Goal: Task Accomplishment & Management: Manage account settings

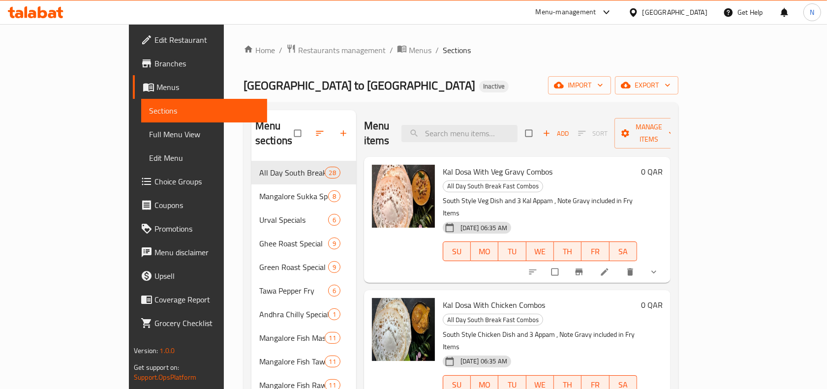
click at [690, 19] on div "[GEOGRAPHIC_DATA]" at bounding box center [667, 12] width 95 height 24
click at [698, 15] on div "Qatar" at bounding box center [674, 12] width 65 height 11
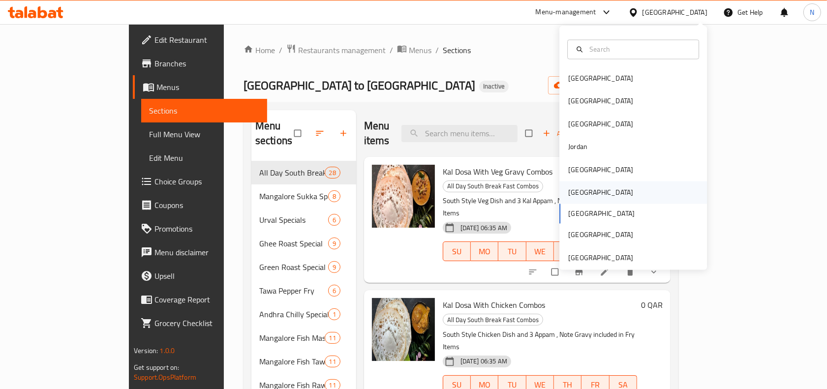
click at [593, 193] on div "[GEOGRAPHIC_DATA]" at bounding box center [633, 193] width 148 height 23
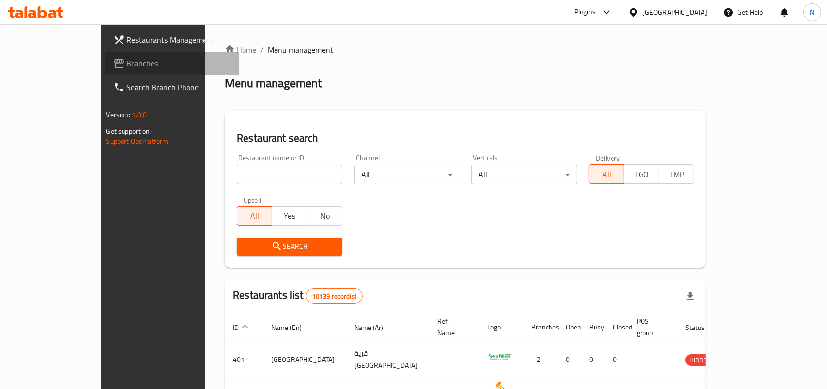
click at [127, 62] on span "Branches" at bounding box center [179, 64] width 105 height 12
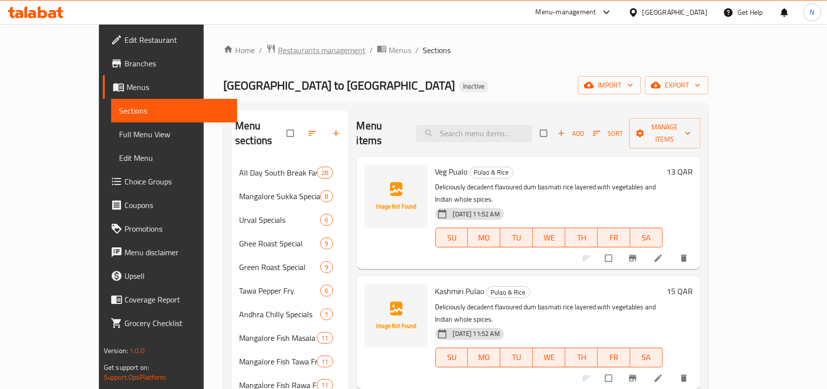
click at [278, 50] on span "Restaurants management" at bounding box center [322, 50] width 88 height 12
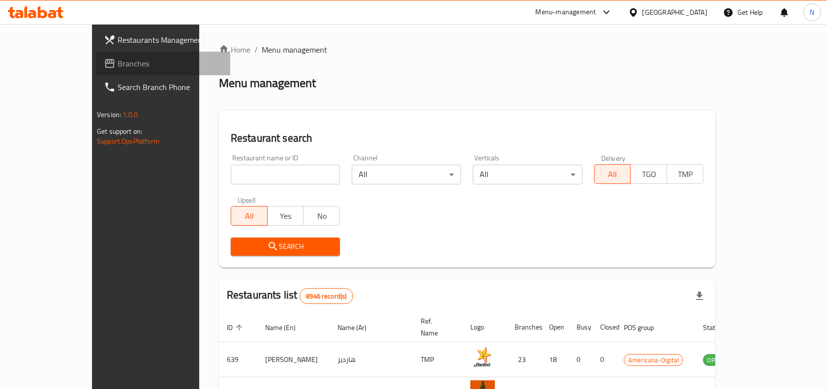
click at [118, 64] on span "Branches" at bounding box center [170, 64] width 105 height 12
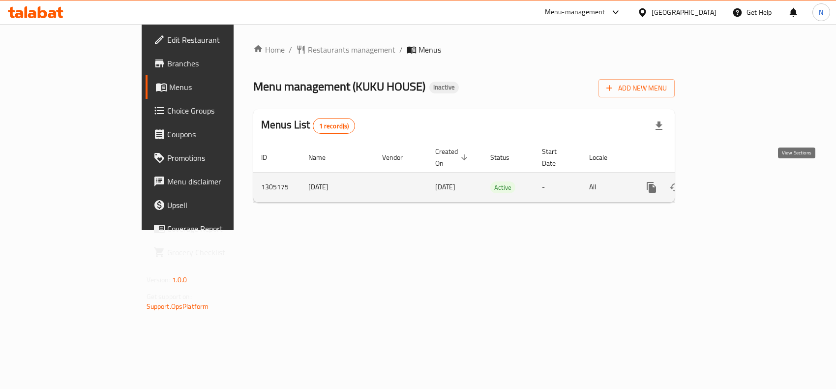
click at [729, 182] on icon "enhanced table" at bounding box center [723, 188] width 12 height 12
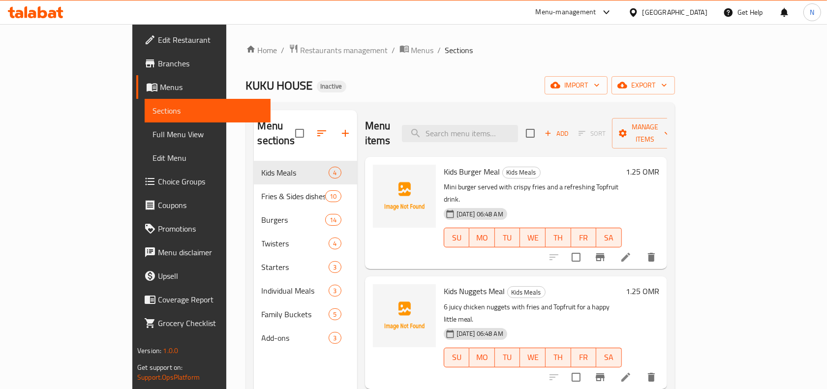
click at [152, 136] on span "Full Menu View" at bounding box center [207, 134] width 110 height 12
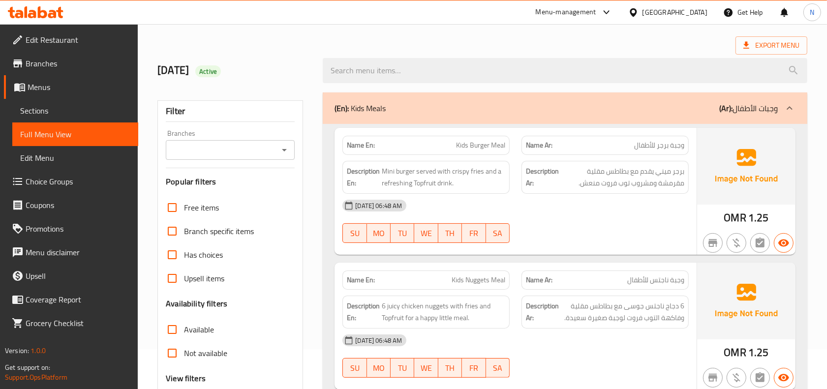
scroll to position [61, 0]
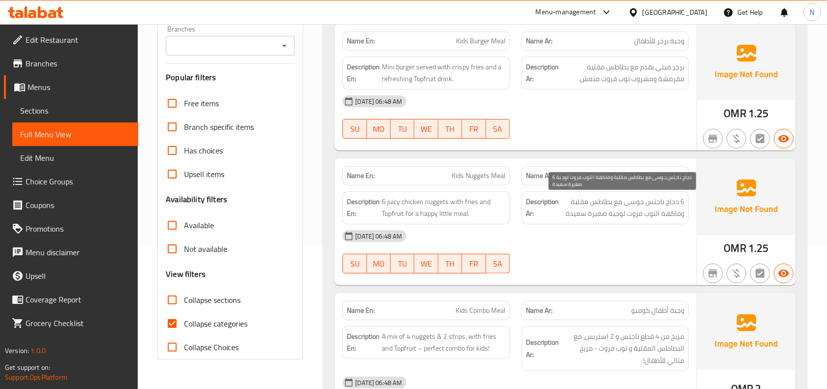
scroll to position [123, 0]
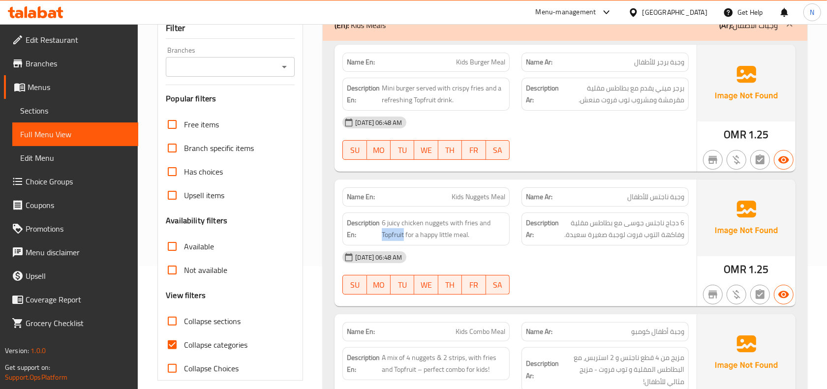
drag, startPoint x: 404, startPoint y: 234, endPoint x: 382, endPoint y: 244, distance: 24.9
click at [382, 244] on div "Description En: 6 juicy chicken nuggets with fries and Topfruit for a happy lit…" at bounding box center [425, 229] width 167 height 33
copy span "Topfruit"
click at [509, 243] on div "Description En: 6 juicy chicken nuggets with fries and Topfruit for a happy lit…" at bounding box center [425, 229] width 167 height 33
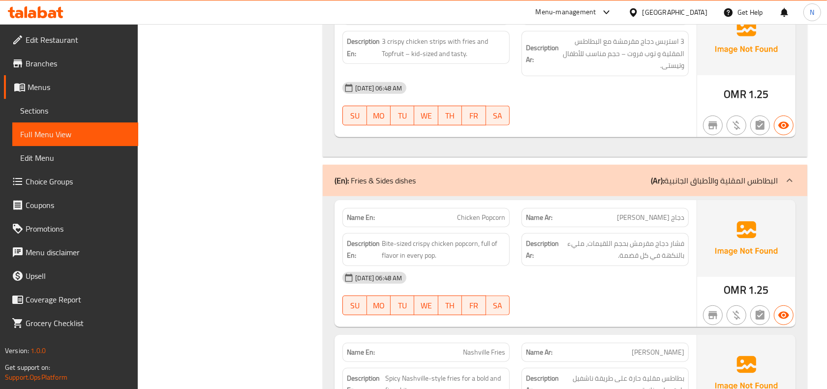
scroll to position [615, 0]
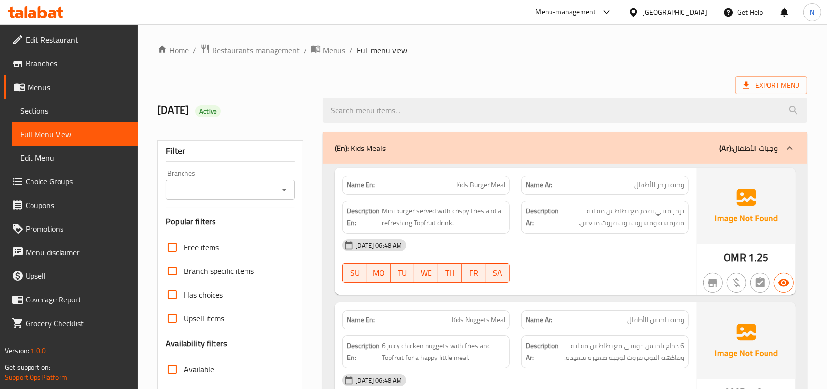
click at [523, 155] on div "(En): Kids Meals (Ar): وجبات الأطفال" at bounding box center [565, 147] width 485 height 31
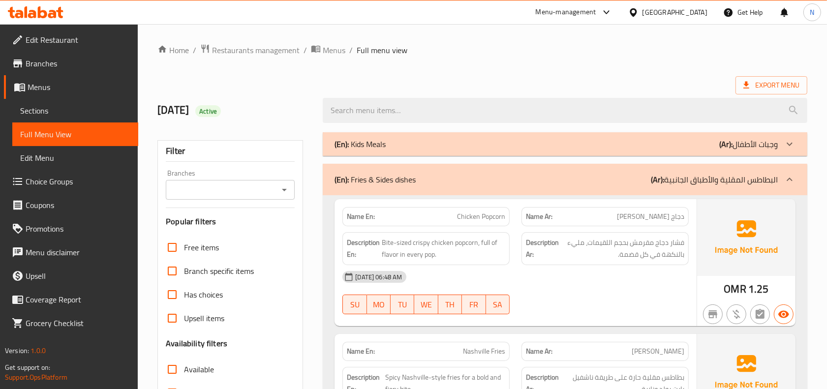
click at [456, 137] on div "(En): Kids Meals (Ar): وجبات الأطفال" at bounding box center [565, 144] width 485 height 24
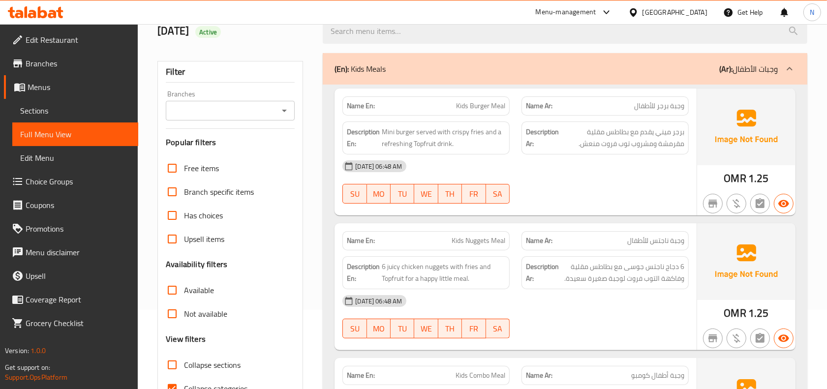
scroll to position [123, 0]
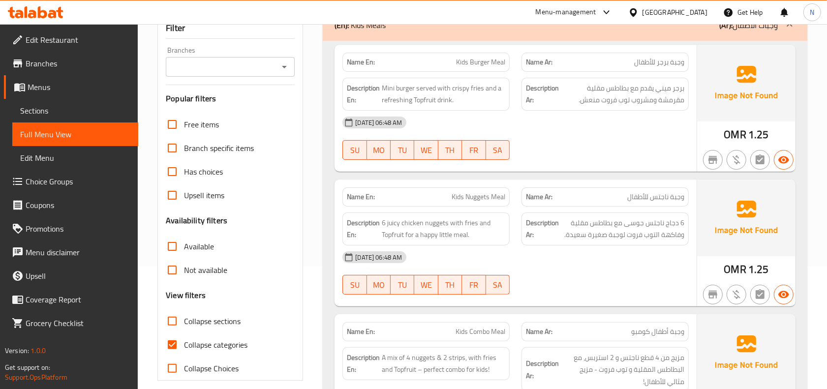
click at [481, 198] on span "Kids Nuggets Meal" at bounding box center [479, 197] width 54 height 10
copy span "Kids Nuggets Meal"
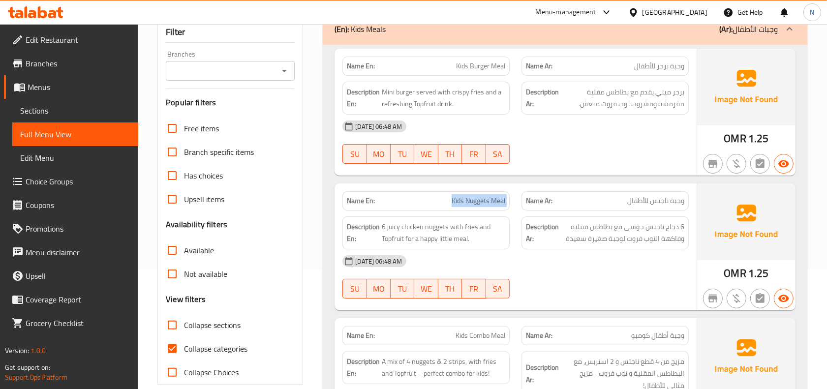
scroll to position [0, 0]
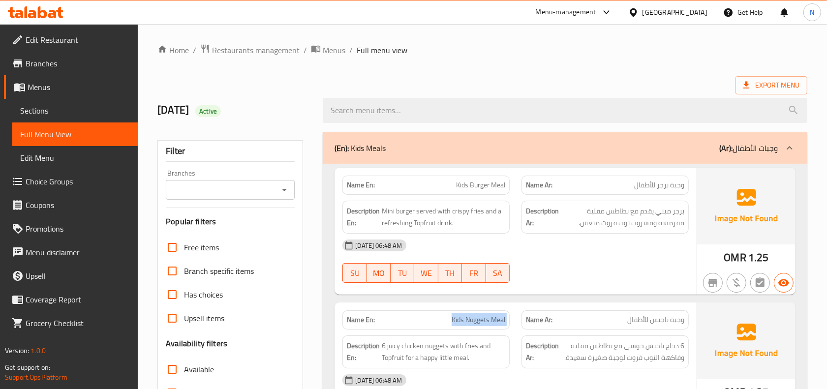
click at [446, 152] on div "(En): Kids Meals (Ar): وجبات الأطفال" at bounding box center [556, 148] width 443 height 12
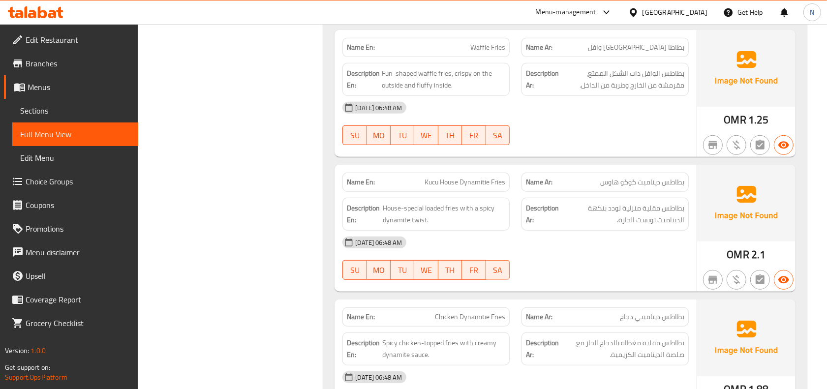
scroll to position [593, 0]
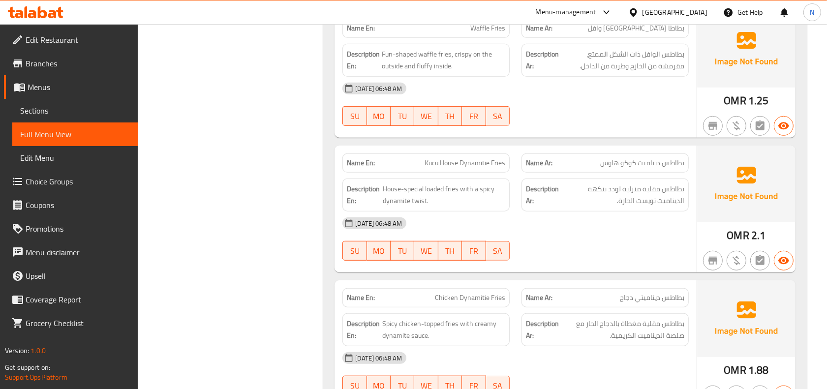
click at [465, 164] on span "Kucu House Dynamitie Fries" at bounding box center [465, 163] width 81 height 10
drag, startPoint x: 423, startPoint y: 190, endPoint x: 398, endPoint y: 194, distance: 24.9
click at [398, 194] on span "House-special loaded fries with a spicy dynamite twist." at bounding box center [444, 195] width 122 height 24
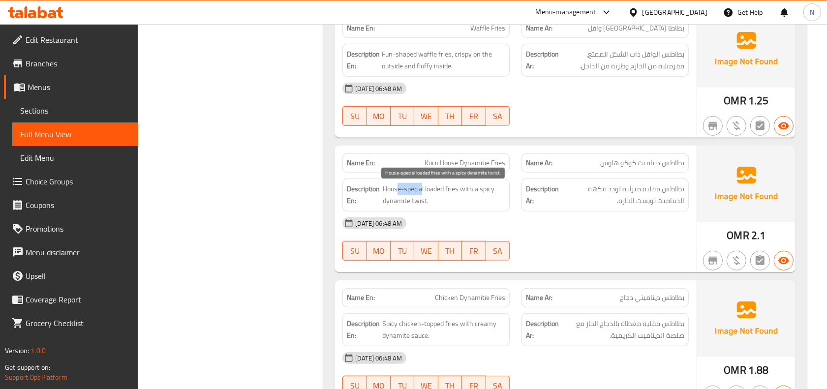
click at [412, 195] on span "House-special loaded fries with a spicy dynamite twist." at bounding box center [444, 195] width 122 height 24
drag, startPoint x: 425, startPoint y: 190, endPoint x: 382, endPoint y: 190, distance: 42.3
click at [383, 190] on span "House-special loaded fries with a spicy dynamite twist." at bounding box center [444, 195] width 122 height 24
click at [454, 157] on div "Name En: Kucu House Dynamitie Fries" at bounding box center [425, 162] width 167 height 19
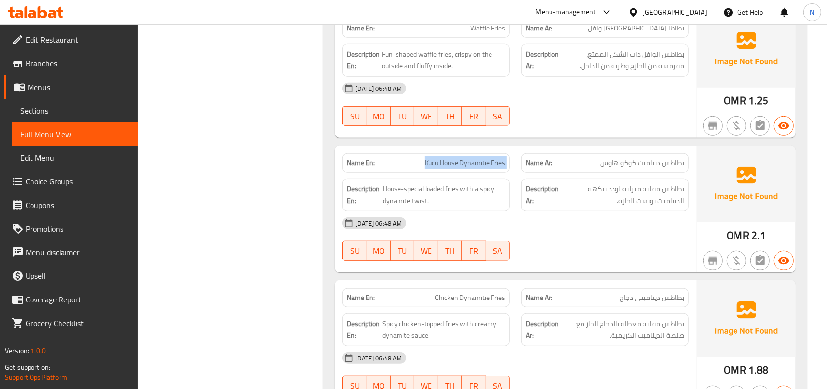
click at [454, 157] on div "Name En: Kucu House Dynamitie Fries" at bounding box center [425, 162] width 167 height 19
copy span "Kucu House Dynamitie Fries"
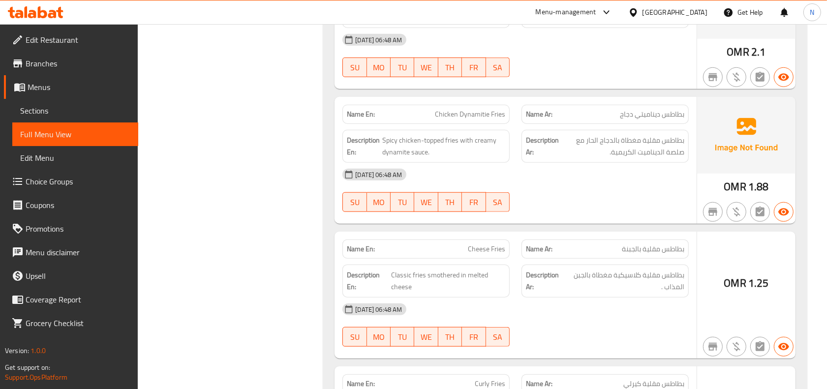
scroll to position [777, 0]
click at [498, 116] on span "Chicken Dynamitie Fries" at bounding box center [470, 113] width 70 height 10
copy span "Fries"
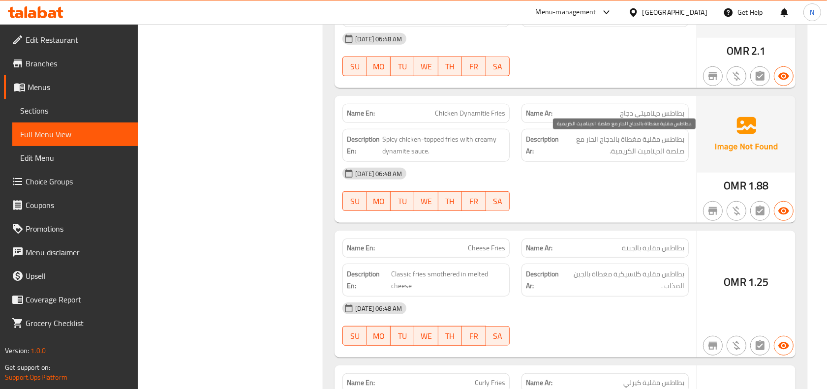
click at [672, 152] on span "بطاطس مقلية مغطاة بالدجاج الحار مع صلصة الديناميت الكريمية." at bounding box center [622, 145] width 123 height 24
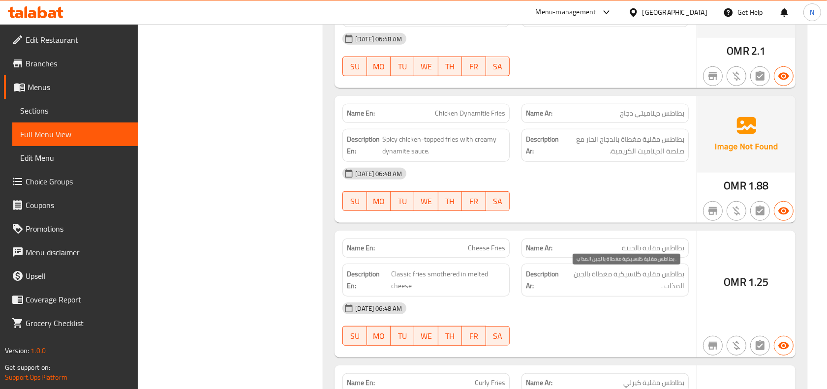
click at [682, 276] on span "بطاطس مقلية كلاسيكية مغطاة بالجبن المذاب ." at bounding box center [624, 280] width 119 height 24
click at [414, 272] on span "Classic fries smothered in melted cheese" at bounding box center [448, 280] width 114 height 24
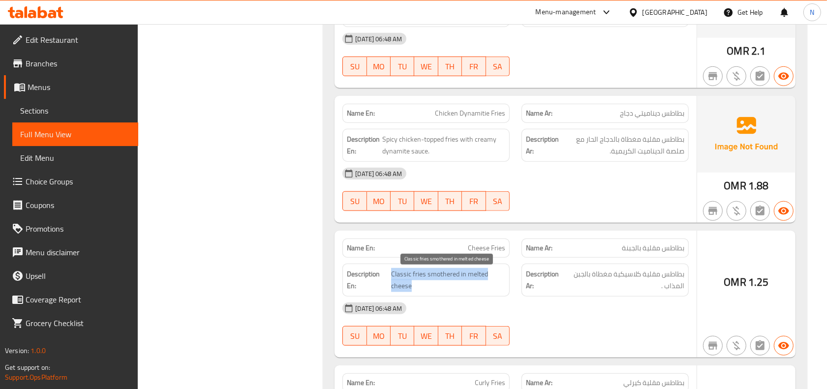
click at [414, 272] on span "Classic fries smothered in melted cheese" at bounding box center [448, 280] width 114 height 24
copy span "Classic fries smothered in melted cheese"
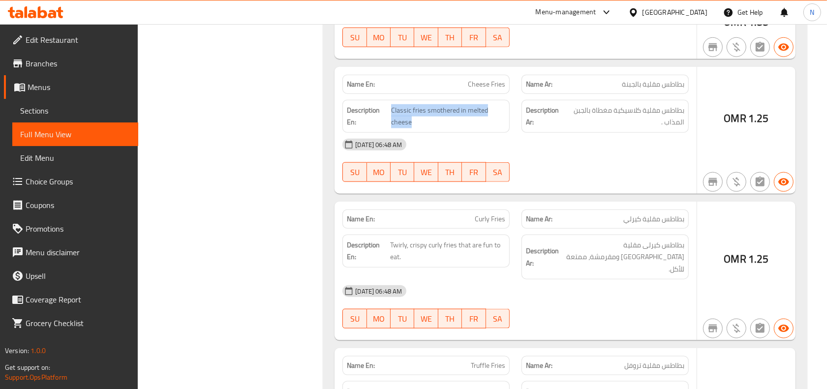
scroll to position [962, 0]
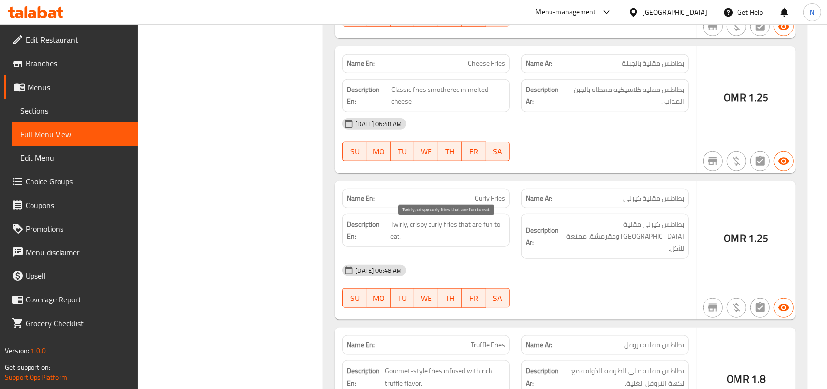
click at [398, 225] on span "Twirly, crispy curly fries that are fun to eat." at bounding box center [447, 230] width 115 height 24
drag, startPoint x: 457, startPoint y: 227, endPoint x: 390, endPoint y: 225, distance: 67.4
click at [390, 225] on span "Twirly, crispy curly fries that are fun to eat." at bounding box center [447, 230] width 115 height 24
click at [401, 237] on span "Twirly, crispy curly fries that are fun to eat." at bounding box center [447, 230] width 115 height 24
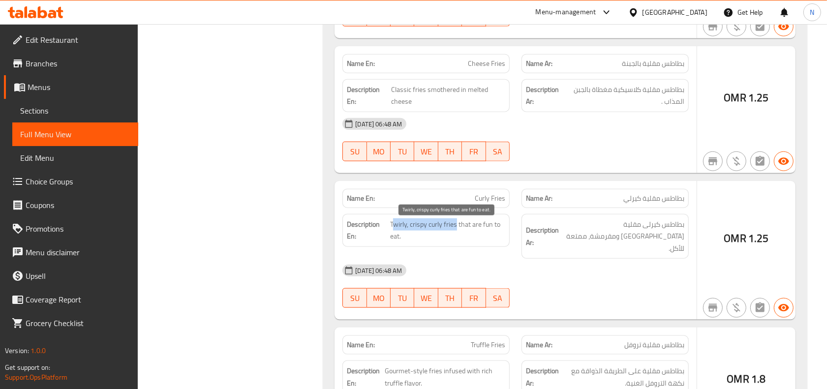
drag, startPoint x: 456, startPoint y: 230, endPoint x: 392, endPoint y: 222, distance: 65.0
click at [392, 222] on span "Twirly, crispy curly fries that are fun to eat." at bounding box center [447, 230] width 115 height 24
drag, startPoint x: 456, startPoint y: 229, endPoint x: 389, endPoint y: 232, distance: 67.5
click at [389, 232] on h6 "Description En: Twirly, crispy curly fries that are fun to eat." at bounding box center [426, 230] width 158 height 24
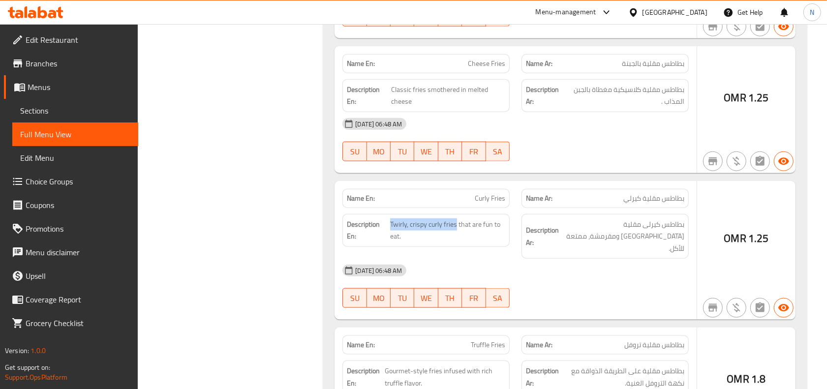
copy span "Twirly, crispy curly fries"
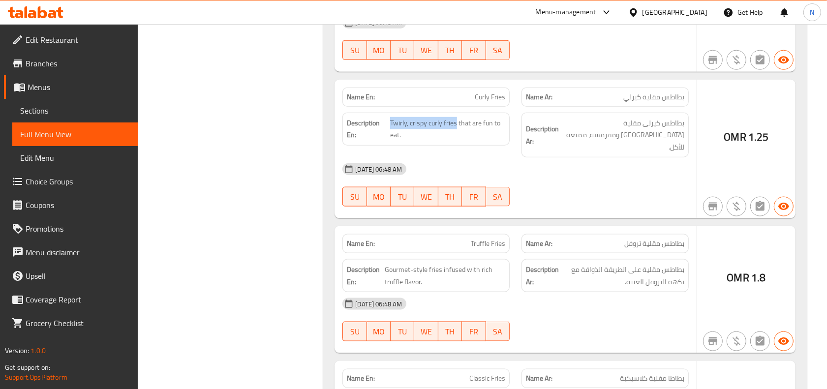
scroll to position [1085, 0]
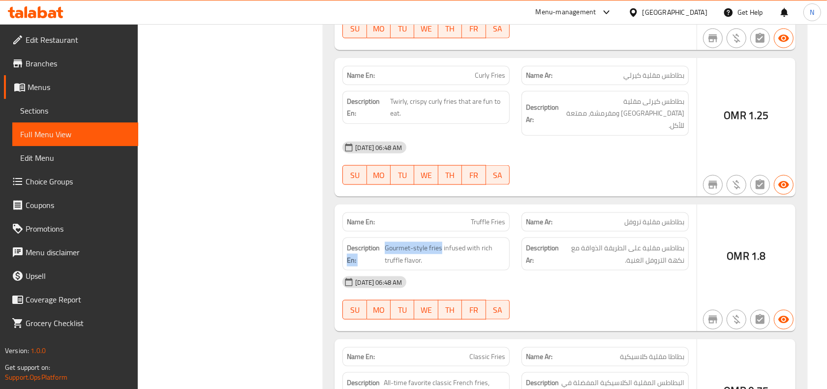
drag, startPoint x: 441, startPoint y: 242, endPoint x: 383, endPoint y: 244, distance: 58.1
click at [383, 244] on h6 "Description En: Gourmet-style fries infused with rich truffle flavor." at bounding box center [426, 254] width 158 height 24
click at [421, 242] on span "Gourmet-style fries infused with rich truffle flavor." at bounding box center [445, 254] width 121 height 24
drag, startPoint x: 445, startPoint y: 237, endPoint x: 388, endPoint y: 236, distance: 57.6
click at [388, 242] on span "Gourmet-style fries infused with rich truffle flavor." at bounding box center [445, 254] width 121 height 24
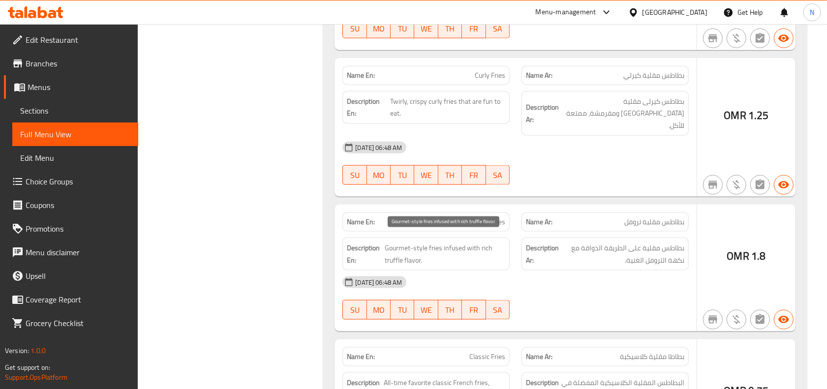
click at [449, 242] on span "Gourmet-style fries infused with rich truffle flavor." at bounding box center [445, 254] width 121 height 24
drag, startPoint x: 441, startPoint y: 242, endPoint x: 385, endPoint y: 236, distance: 56.8
click at [385, 242] on span "Gourmet-style fries infused with rich truffle flavor." at bounding box center [445, 254] width 121 height 24
copy span "Gourmet-style fries"
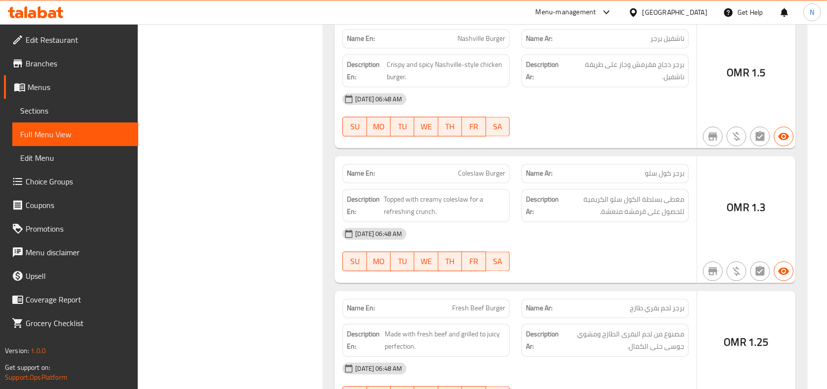
scroll to position [1700, 0]
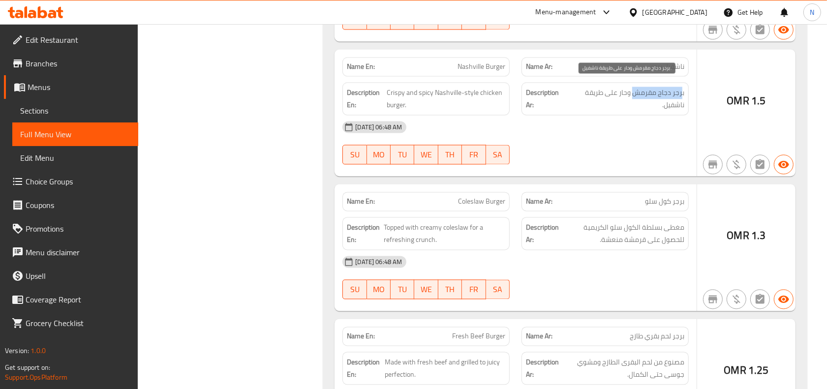
drag, startPoint x: 682, startPoint y: 85, endPoint x: 633, endPoint y: 82, distance: 49.3
click at [633, 87] on span "برجر دجاج مقرمش وحار على طريقة ناشفيل." at bounding box center [626, 99] width 116 height 24
click at [634, 87] on span "برجر دجاج مقرمش وحار على طريقة ناشفيل." at bounding box center [626, 99] width 116 height 24
drag, startPoint x: 636, startPoint y: 84, endPoint x: 706, endPoint y: 91, distance: 70.3
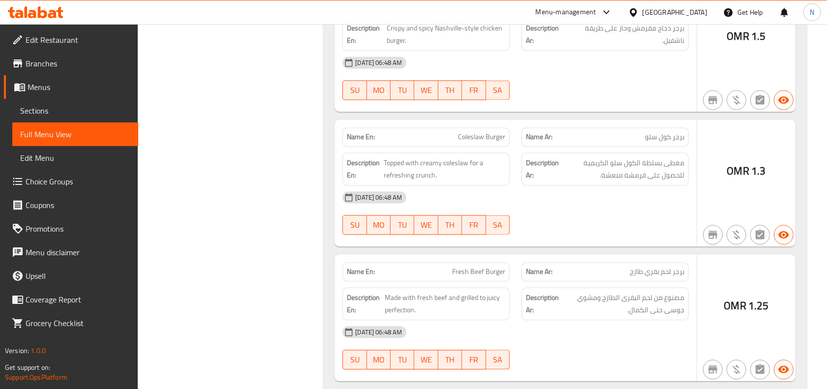
scroll to position [1783, 0]
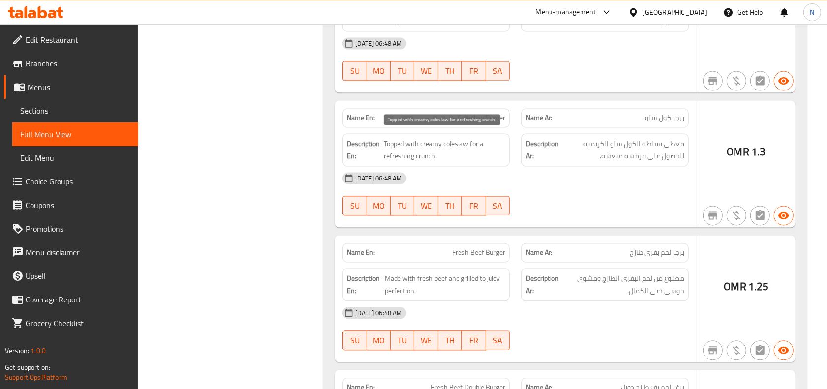
click at [454, 138] on span "Topped with creamy coleslaw for a refreshing crunch." at bounding box center [445, 150] width 122 height 24
copy span "coleslaw"
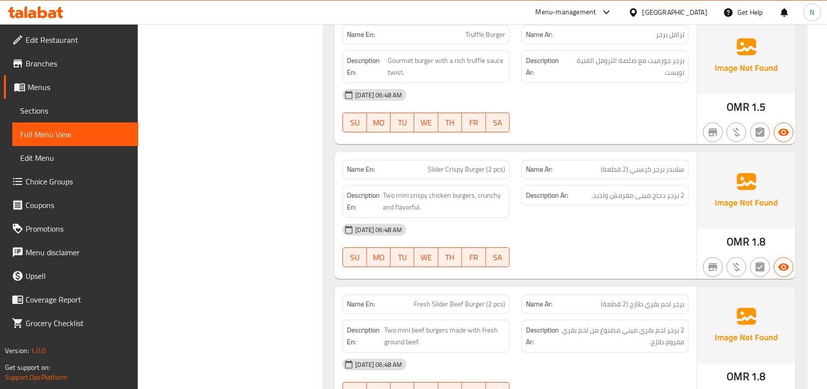
scroll to position [3013, 0]
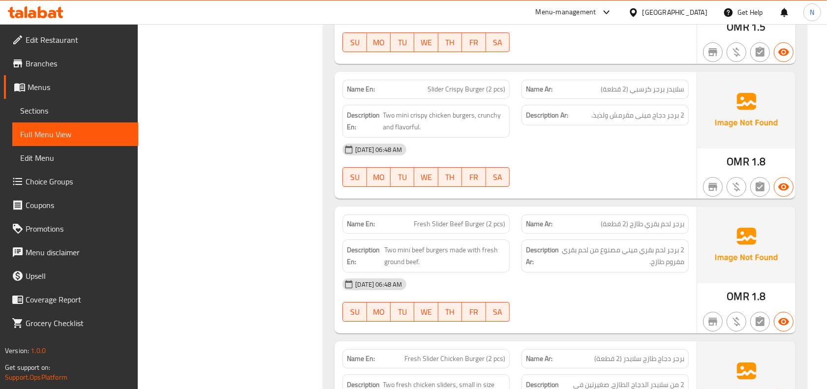
click at [436, 268] on div "Description En: Two mini beef burgers made with fresh ground beef." at bounding box center [425, 256] width 167 height 33
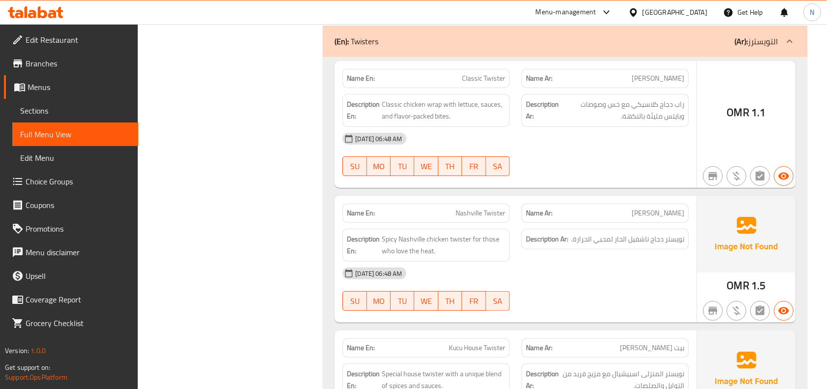
scroll to position [3505, 0]
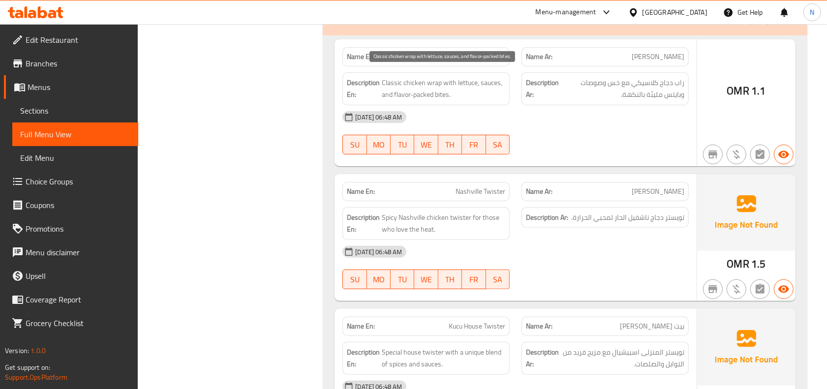
click at [438, 98] on span "Classic chicken wrap with lettuce, sauces, and flavor-packed bites." at bounding box center [443, 89] width 123 height 24
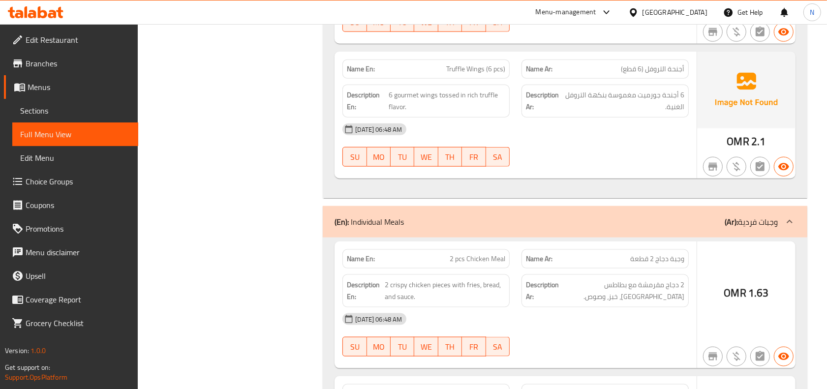
scroll to position [4366, 0]
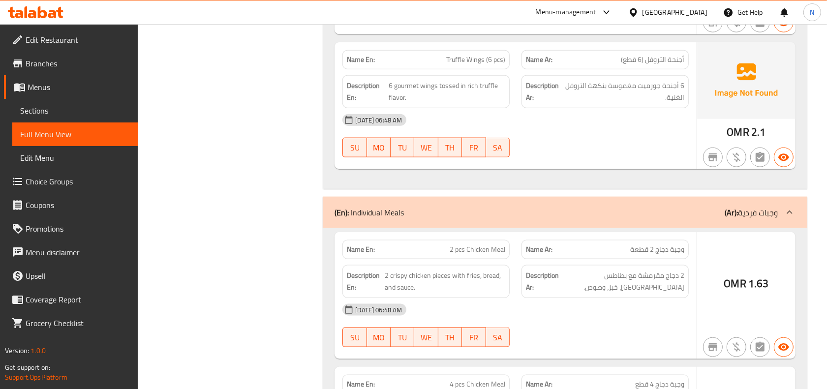
click at [483, 277] on span "2 crispy chicken pieces with fries, bread, and sauce." at bounding box center [445, 282] width 121 height 24
drag, startPoint x: 451, startPoint y: 279, endPoint x: 384, endPoint y: 277, distance: 66.4
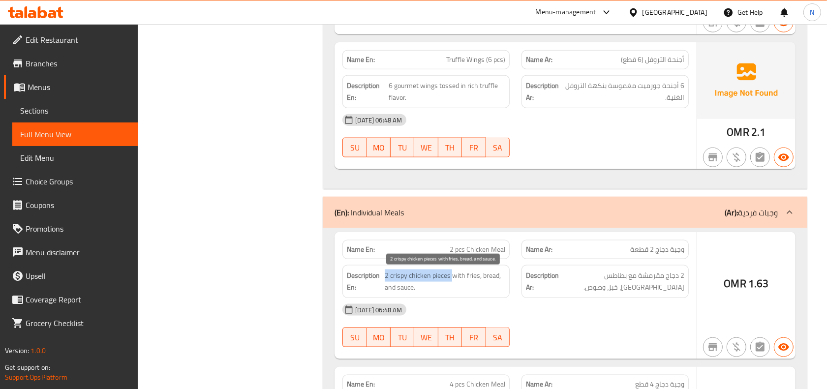
click at [385, 277] on span "2 crispy chicken pieces with fries, bread, and sauce." at bounding box center [445, 282] width 121 height 24
copy span "2 crispy chicken pieces"
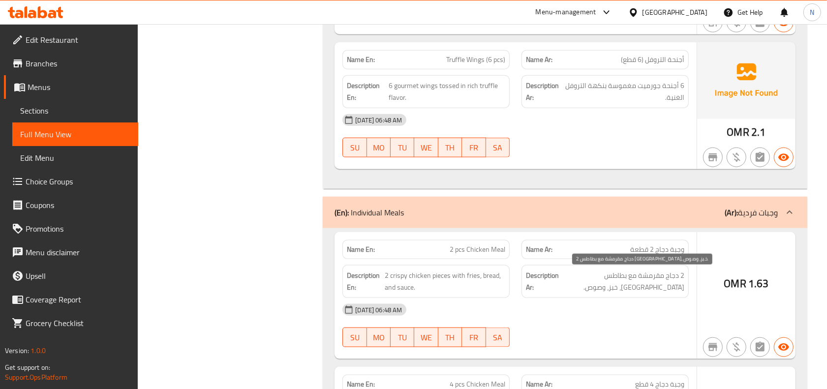
click at [653, 284] on span "2 دجاج مقرمشة مع بطاطس مقلية، خبز، وصوص." at bounding box center [622, 282] width 123 height 24
copy div "2 دجاج مقرمشة مع بطاطس مقلية، خبز، وصوص."
click at [630, 289] on span "2 دجاج مقرمشة مع بطاطس مقلية، خبز، وصوص." at bounding box center [622, 282] width 123 height 24
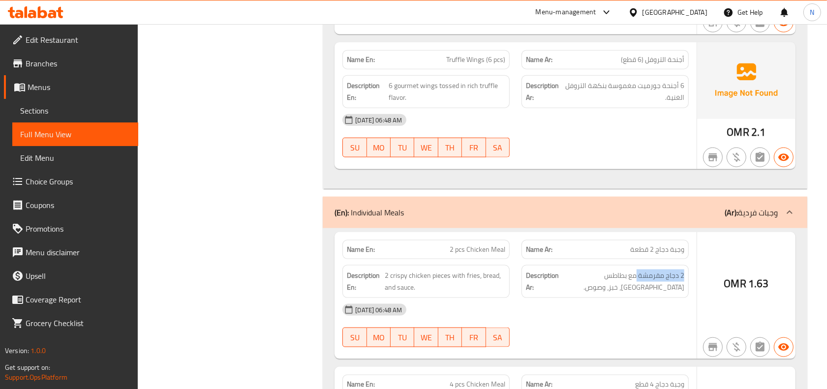
drag, startPoint x: 636, startPoint y: 278, endPoint x: 690, endPoint y: 278, distance: 54.1
copy span "2 دجاج مقرمشة"
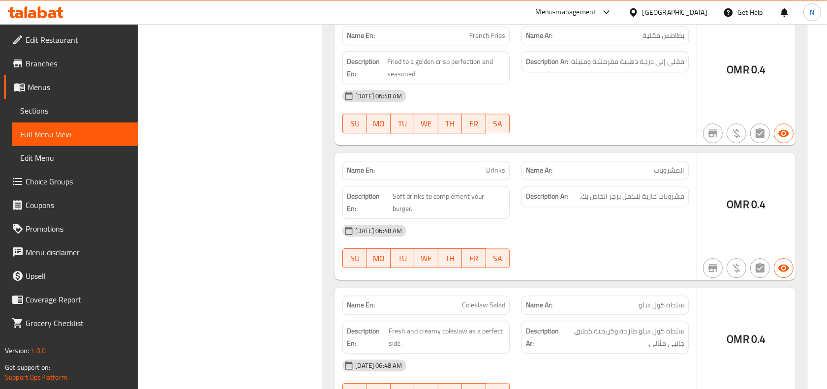
scroll to position [5839, 0]
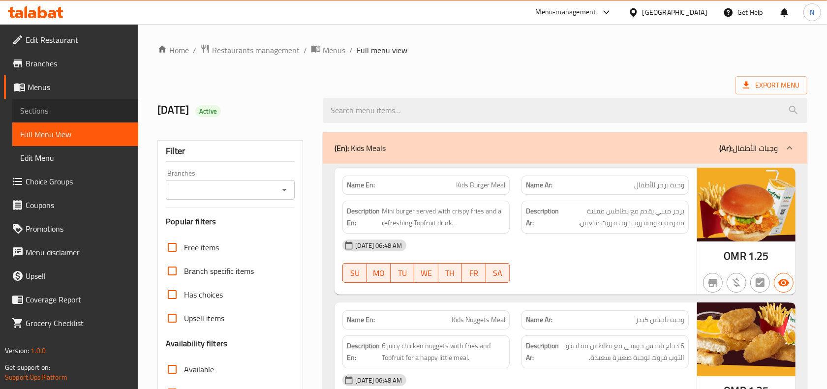
click at [79, 114] on span "Sections" at bounding box center [75, 111] width 110 height 12
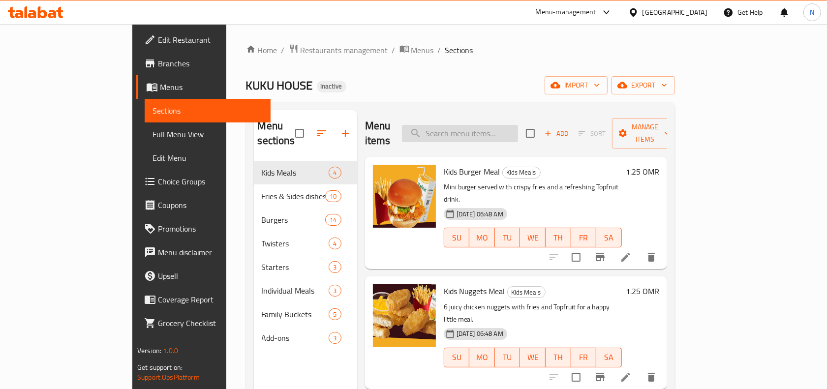
click at [518, 125] on input "search" at bounding box center [460, 133] width 116 height 17
paste input "2 pcs Chicken Meal"
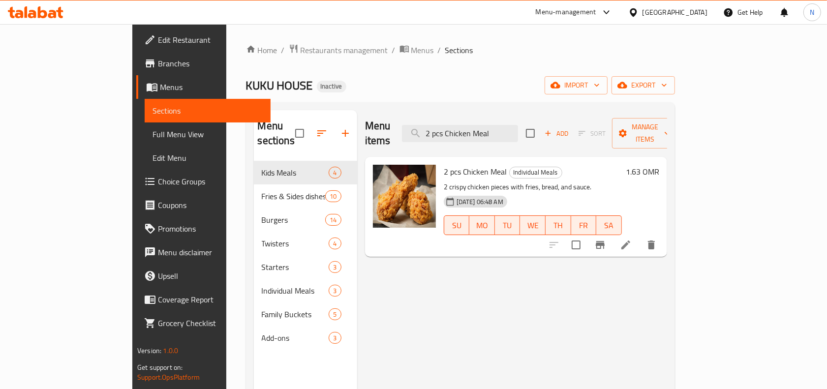
type input "2 pcs Chicken Meal"
click at [639, 236] on li at bounding box center [626, 245] width 28 height 18
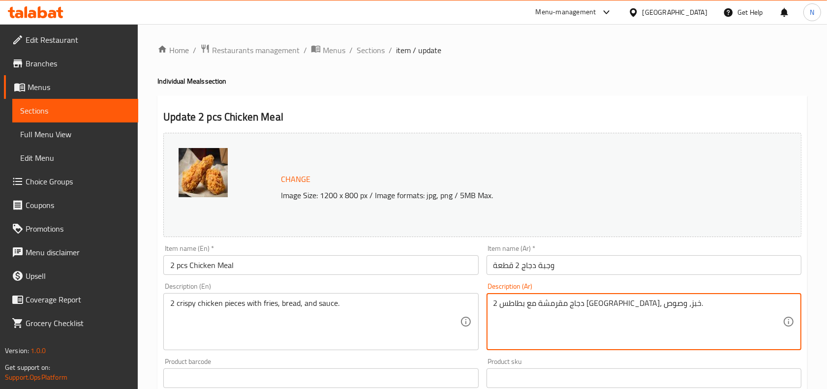
click at [495, 305] on textarea "2 دجاج مقرمشة مع بطاطس مقلية، خبز، وصوص." at bounding box center [637, 322] width 289 height 47
drag, startPoint x: 497, startPoint y: 300, endPoint x: 490, endPoint y: 301, distance: 7.0
click at [490, 301] on div "2 دجاج مقرمشة مع بطاطس مقلية، خبز، وصوص. Description (Ar)" at bounding box center [644, 321] width 315 height 57
type textarea "2 قطعة دجاج مقرمشة مع بطاطس مقلية، خبز، وصوص."
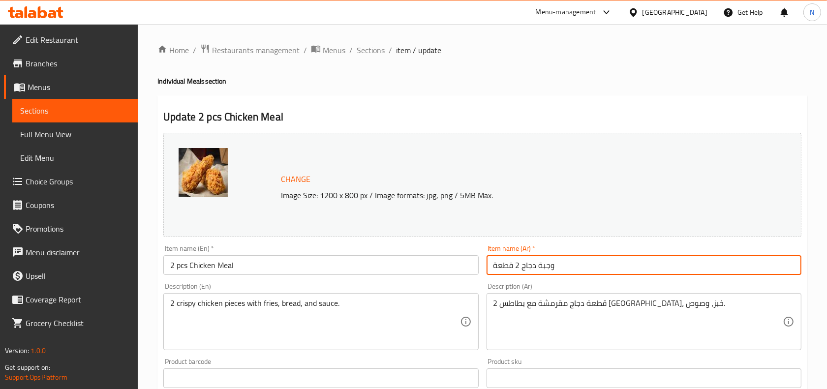
click at [539, 260] on input "وجبة دجاج 2 قطعة" at bounding box center [644, 265] width 315 height 20
click at [379, 52] on span "Sections" at bounding box center [371, 50] width 28 height 12
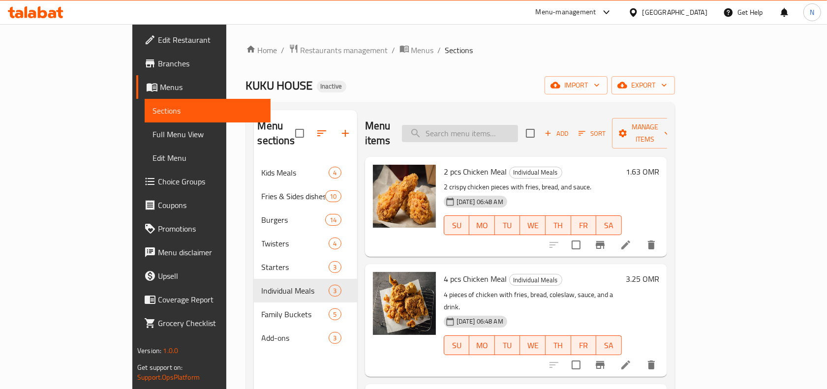
click at [517, 129] on input "search" at bounding box center [460, 133] width 116 height 17
paste input "Coleslaw Salad"
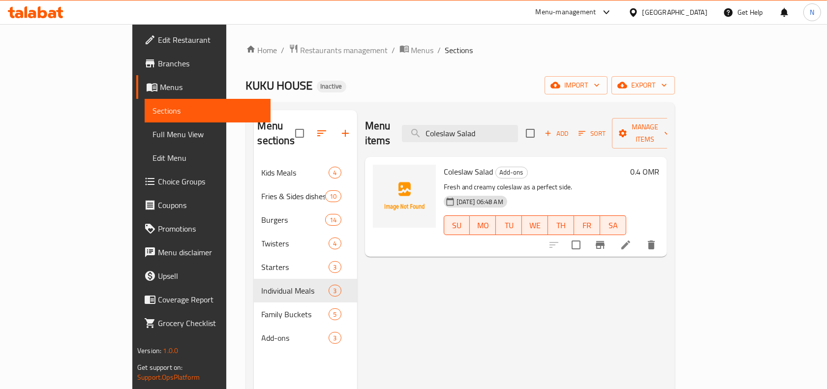
type input "Coleslaw Salad"
click at [639, 236] on li at bounding box center [626, 245] width 28 height 18
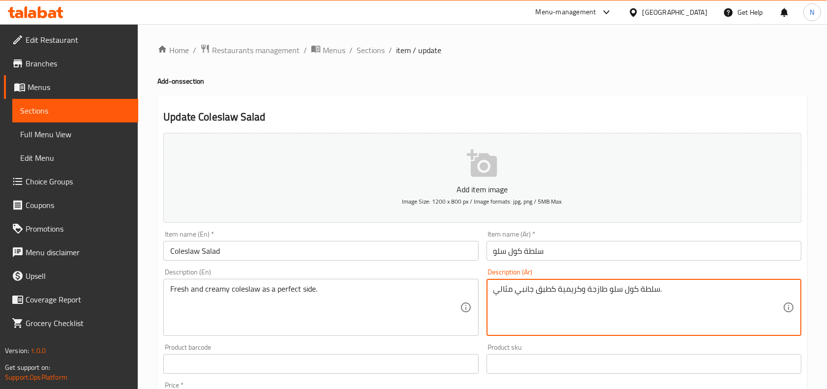
drag, startPoint x: 636, startPoint y: 289, endPoint x: 658, endPoint y: 289, distance: 21.6
type textarea "كول سلو طازجة وكريمية كطبق جانبي مثالي."
click at [252, 255] on input "Coleslaw Salad" at bounding box center [320, 251] width 315 height 20
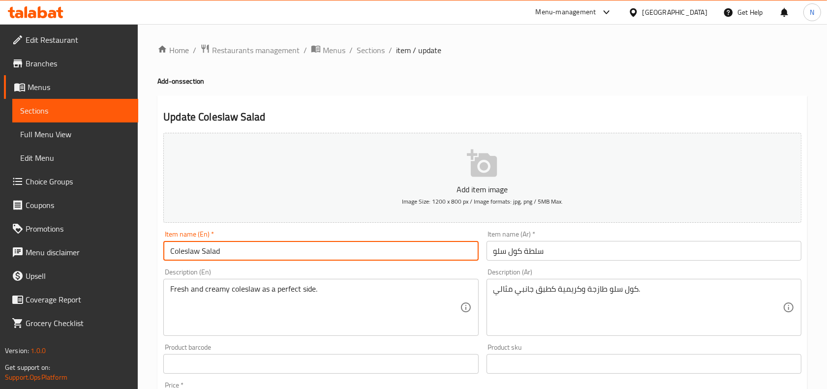
click at [373, 48] on span "Sections" at bounding box center [371, 50] width 28 height 12
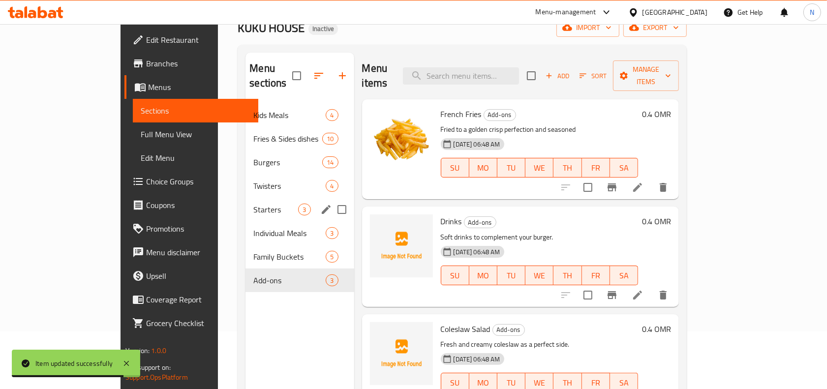
scroll to position [123, 0]
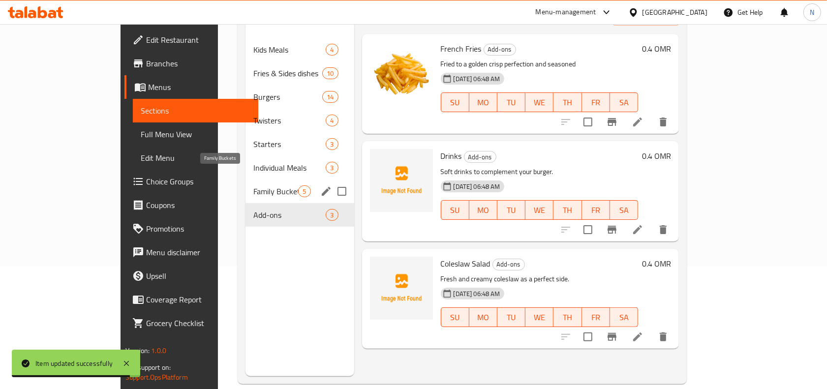
click at [253, 185] on span "Family Buckets" at bounding box center [275, 191] width 45 height 12
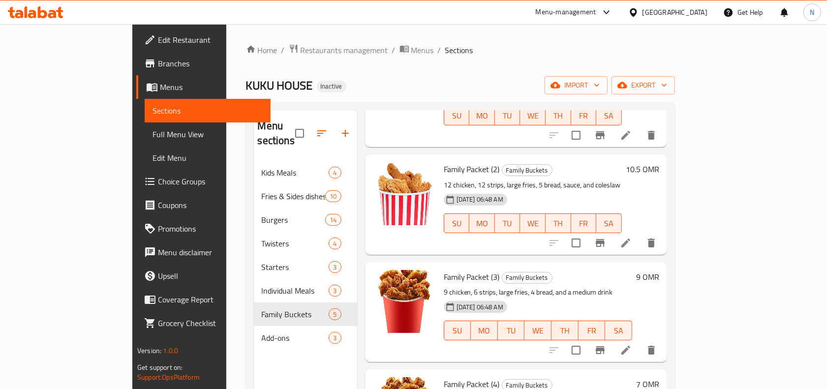
scroll to position [123, 0]
click at [630, 238] on icon at bounding box center [625, 242] width 9 height 9
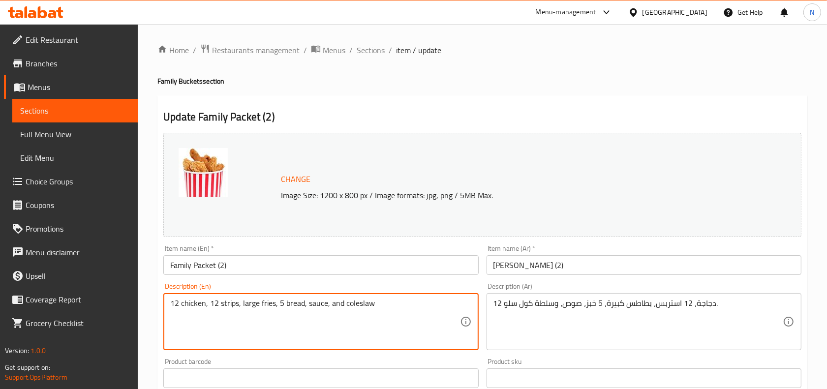
click at [181, 305] on textarea "12 chicken, 12 strips, large fries, 5 bread, sauce, and coleslaw" at bounding box center [314, 322] width 289 height 47
type textarea "12 pcs chicken, 12 strips, large fries, 5 bread, sauce, and coleslaw"
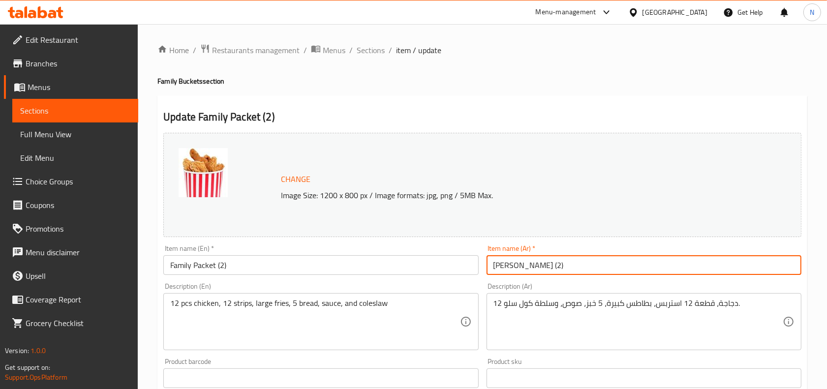
click at [631, 274] on input "فاميلي باكيت (2)" at bounding box center [644, 265] width 315 height 20
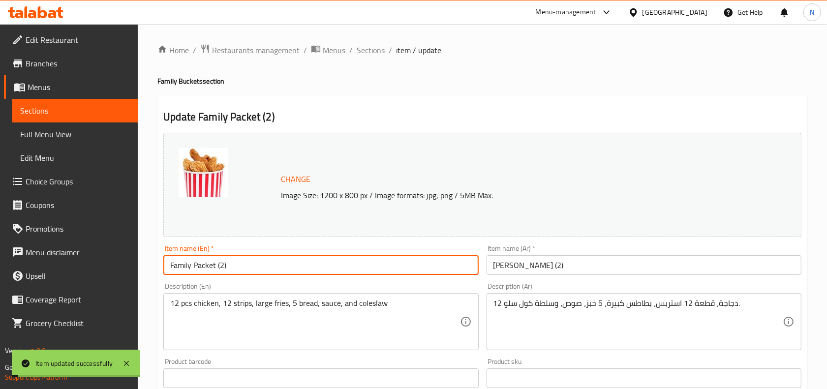
click at [212, 264] on input "Family Packet (2)" at bounding box center [320, 265] width 315 height 20
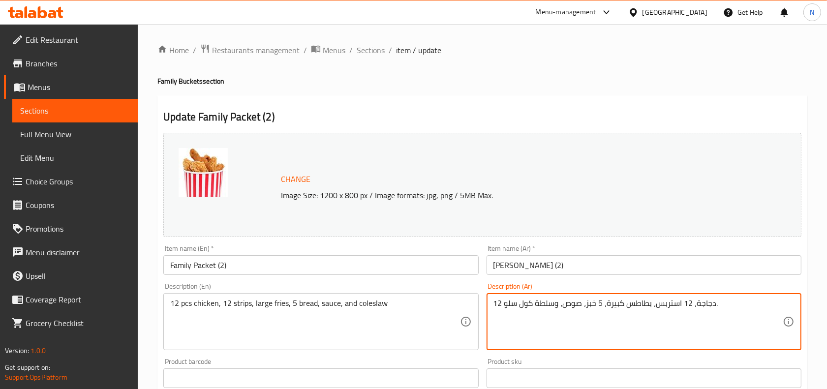
drag, startPoint x: 695, startPoint y: 304, endPoint x: 714, endPoint y: 307, distance: 19.6
click at [714, 307] on textarea "12 دجاجة، 12 استربس، بطاطس كبيرة، 5 خبز، صوص، وسلطة كول سلو." at bounding box center [637, 322] width 289 height 47
type textarea "12 قطعة دجاج، 12 استربس، بطاطس كبيرة، 5 خبز، صوص، وسلطة كول سلو."
click at [559, 264] on input "فاميلي باكيت (2)" at bounding box center [644, 265] width 315 height 20
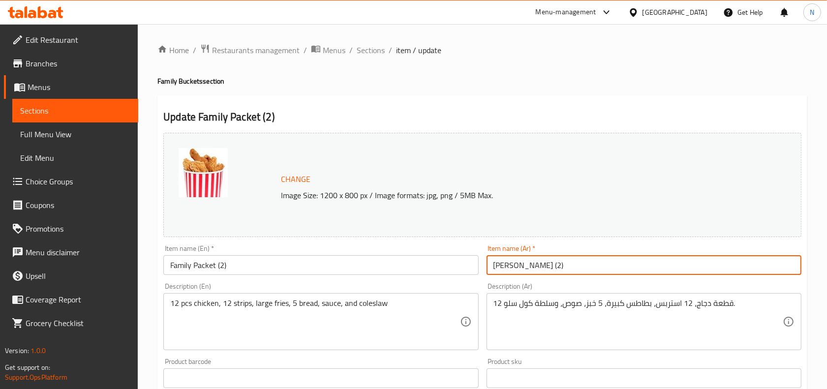
click at [361, 50] on span "Sections" at bounding box center [371, 50] width 28 height 12
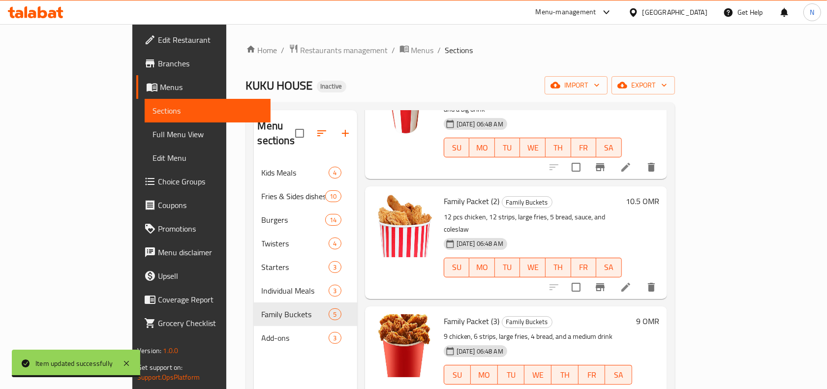
scroll to position [123, 0]
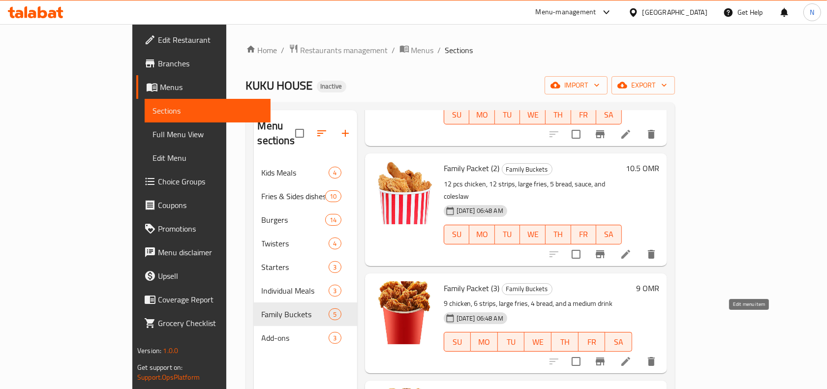
click at [632, 356] on icon at bounding box center [626, 362] width 12 height 12
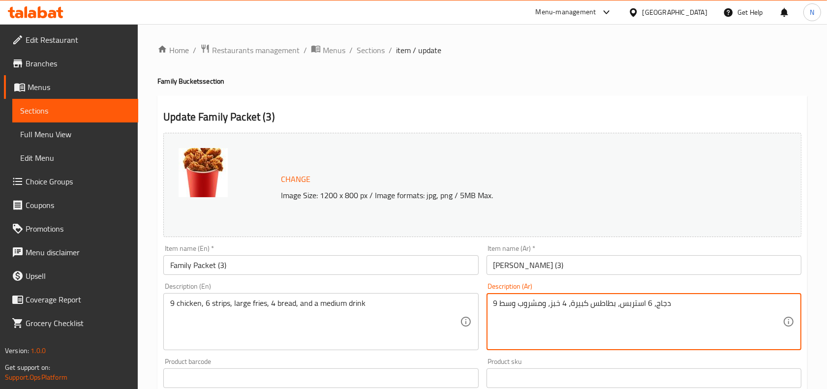
drag, startPoint x: 655, startPoint y: 306, endPoint x: 670, endPoint y: 304, distance: 15.4
type textarea "9 قطعة دجاج، 6 استربس، بطاطس كبيرة، 4 خبز، ومشروب وسط"
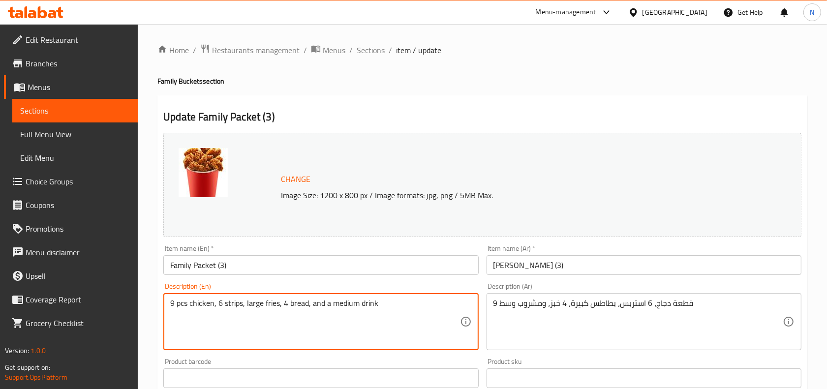
type textarea "9 pcs chicken, 6 strips, large fries, 4 bread, and a medium drink"
click at [210, 267] on input "Family Packet (3)" at bounding box center [320, 265] width 315 height 20
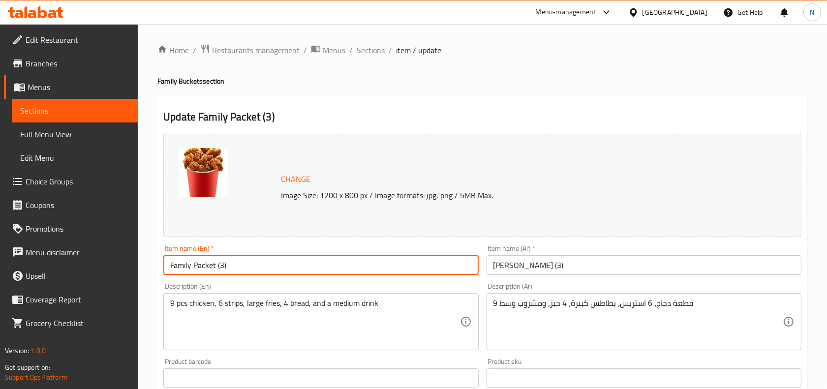
click at [358, 47] on span "Sections" at bounding box center [371, 50] width 28 height 12
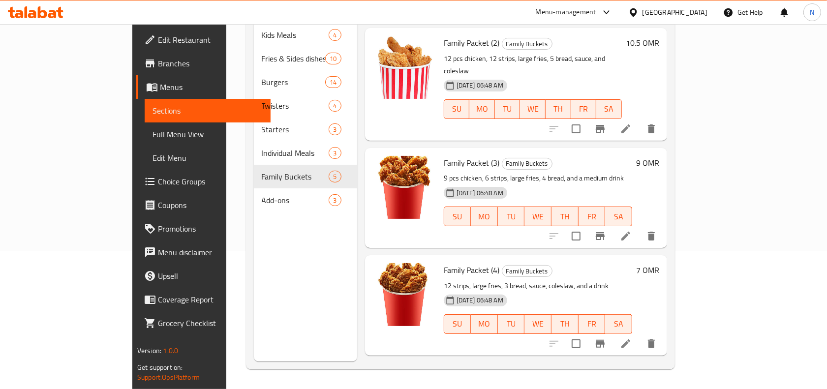
scroll to position [172, 0]
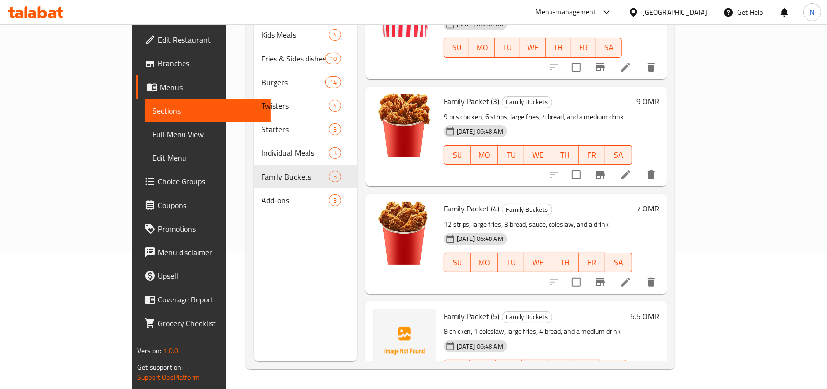
click at [632, 384] on icon at bounding box center [626, 390] width 12 height 12
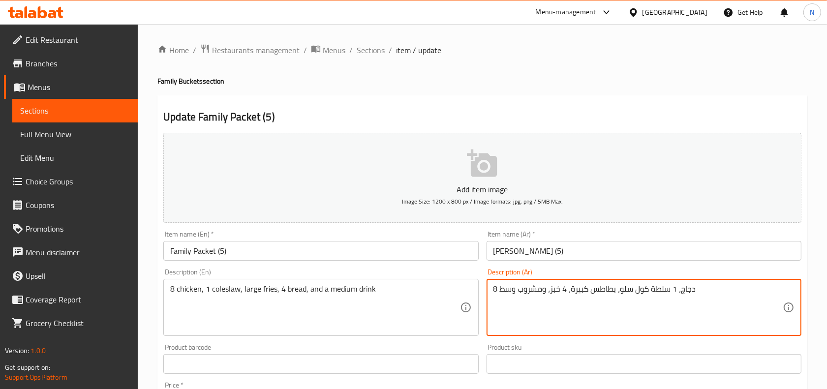
drag, startPoint x: 681, startPoint y: 291, endPoint x: 699, endPoint y: 294, distance: 18.5
type textarea "8 قطعة دجاج، 1 سلطة كول سلو، بطاطس كبيرة، 4 خبز، ومشروب وسط"
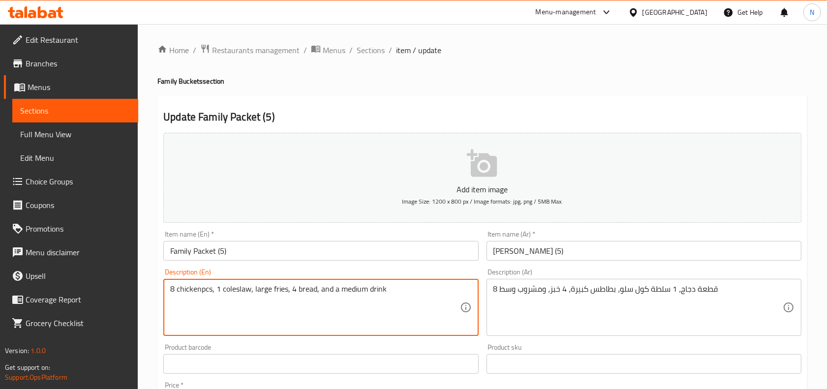
click at [200, 289] on textarea "8 chickenpcs, 1 coleslaw, large fries, 4 bread, and a medium drink" at bounding box center [314, 307] width 289 height 47
type textarea "8 chicken pcs, 1 coleslaw, large fries, 4 bread, and a medium drink"
click at [249, 252] on input "Family Packet (5)" at bounding box center [320, 251] width 315 height 20
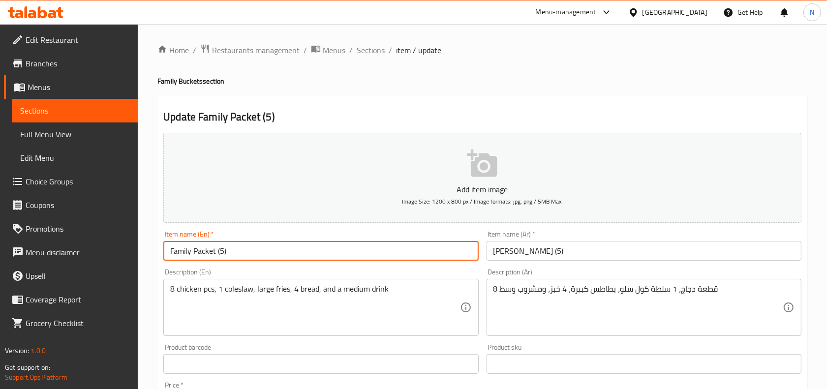
click at [375, 48] on span "Sections" at bounding box center [371, 50] width 28 height 12
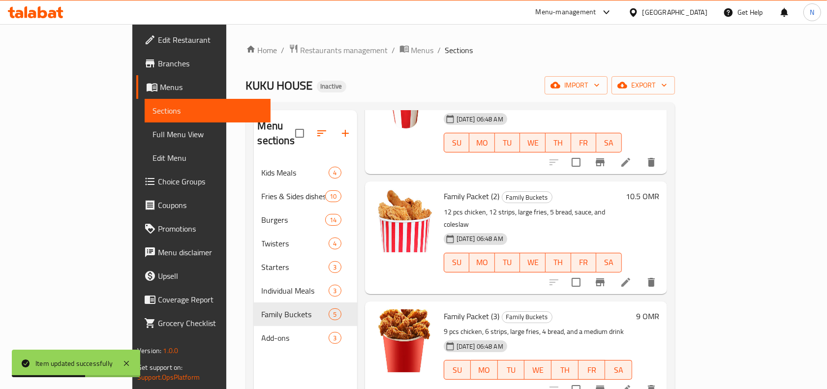
scroll to position [123, 0]
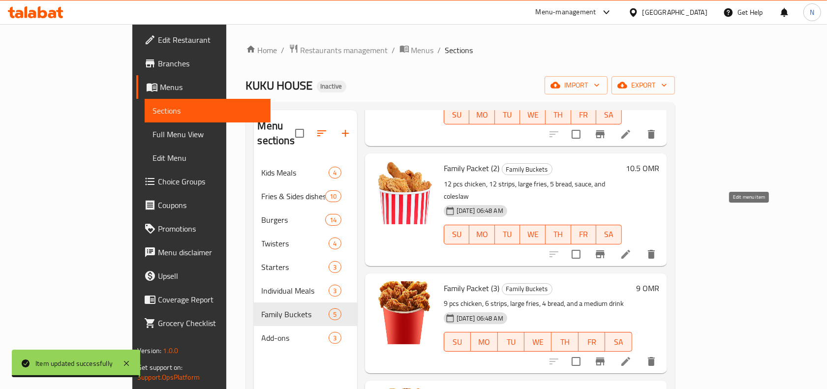
click at [632, 248] on icon at bounding box center [626, 254] width 12 height 12
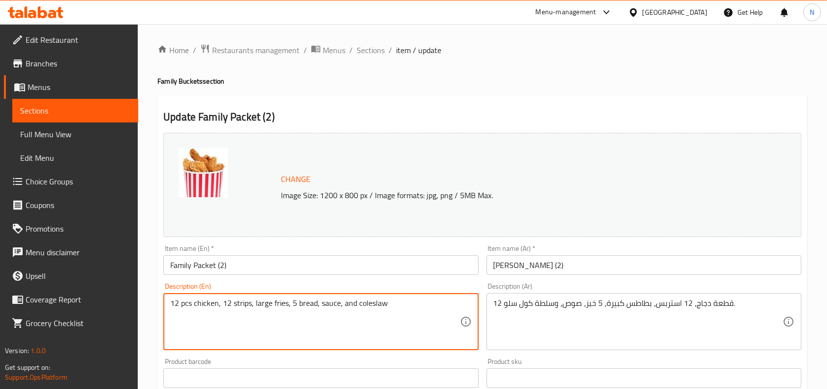
click at [187, 305] on textarea "12 pcs chicken, 12 strips, large fries, 5 bread, sauce, and coleslaw" at bounding box center [314, 322] width 289 height 47
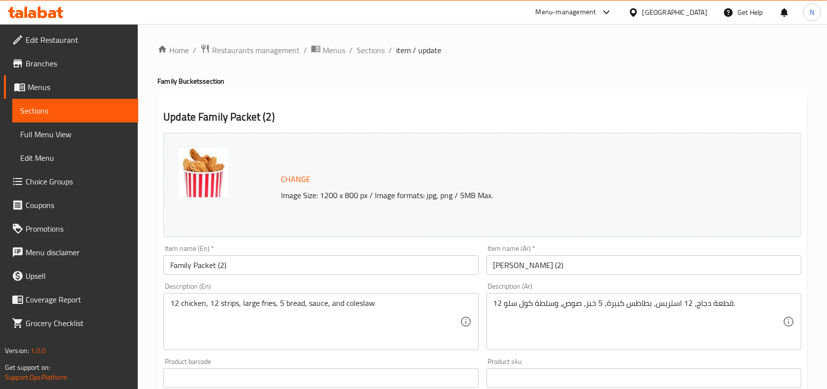
click at [203, 298] on div "12 chicken, 12 strips, large fries, 5 bread, sauce, and coleslaw Description (E…" at bounding box center [320, 321] width 315 height 57
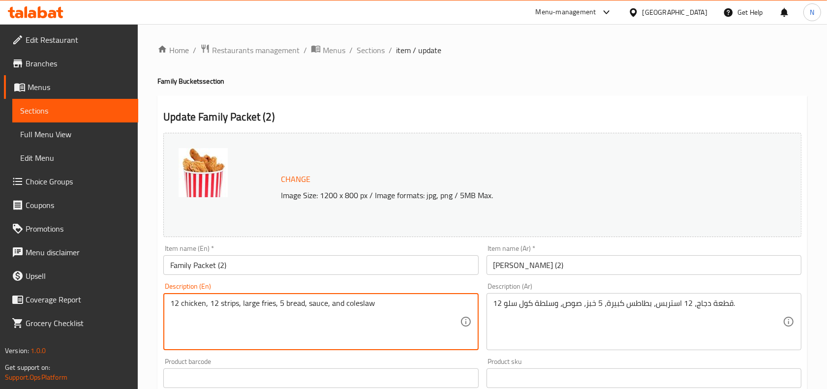
click at [203, 301] on textarea "12 chicken, 12 strips, large fries, 5 bread, sauce, and coleslaw" at bounding box center [314, 322] width 289 height 47
paste textarea "pcs"
type textarea "12 chicken pcs, 12 strips, large fries, 5 bread, sauce, and coleslaw"
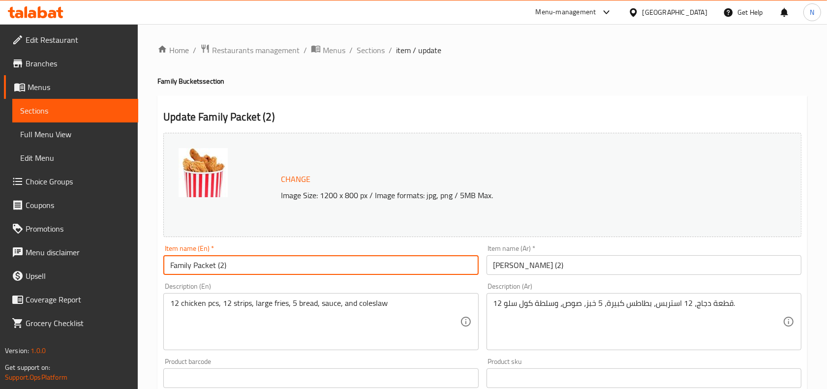
click at [247, 263] on input "Family Packet (2)" at bounding box center [320, 265] width 315 height 20
click at [377, 50] on span "Sections" at bounding box center [371, 50] width 28 height 12
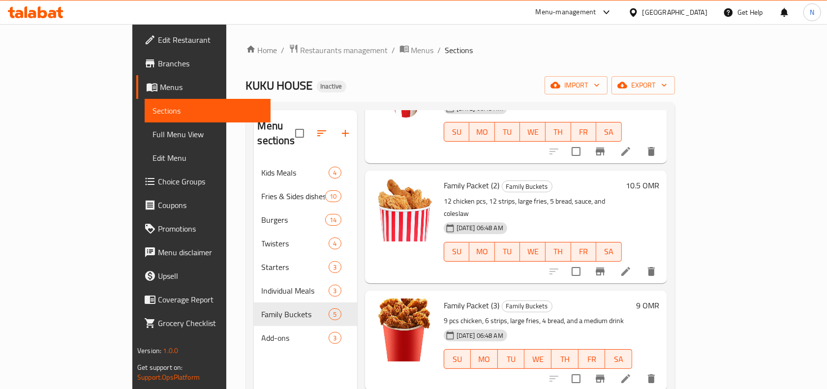
scroll to position [172, 0]
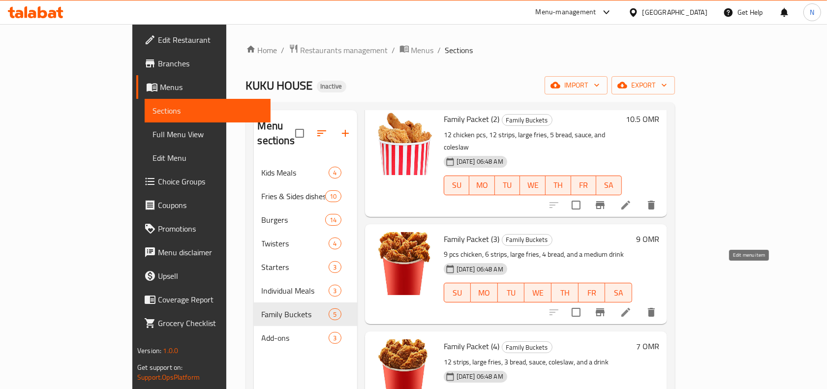
click at [632, 306] on icon at bounding box center [626, 312] width 12 height 12
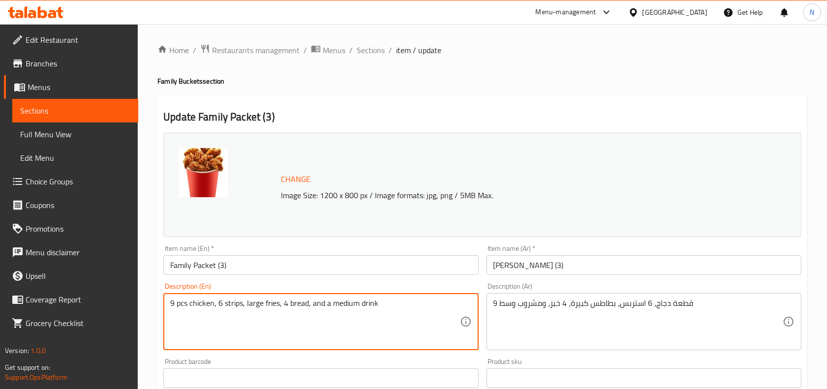
click at [178, 305] on textarea "9 pcs chicken, 6 strips, large fries, 4 bread, and a medium drink" at bounding box center [314, 322] width 289 height 47
click at [201, 306] on textarea "9 chicken, 6 strips, large fries, 4 bread, and a medium drink" at bounding box center [314, 322] width 289 height 47
paste textarea "pcs"
type textarea "9 chicken pcs , 6 strips, large fries, 4 bread, and a medium drink"
click at [276, 257] on input "Family Packet (3)" at bounding box center [320, 265] width 315 height 20
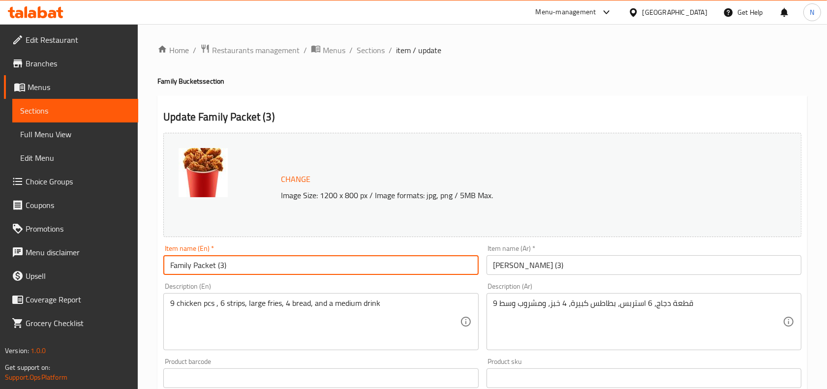
click at [372, 40] on div "Home / Restaurants management / Menus / Sections / item / update Family Buckets…" at bounding box center [482, 366] width 689 height 685
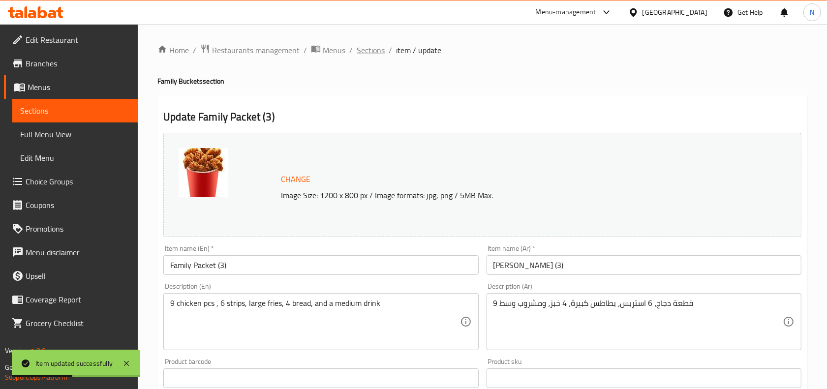
click at [368, 46] on span "Sections" at bounding box center [371, 50] width 28 height 12
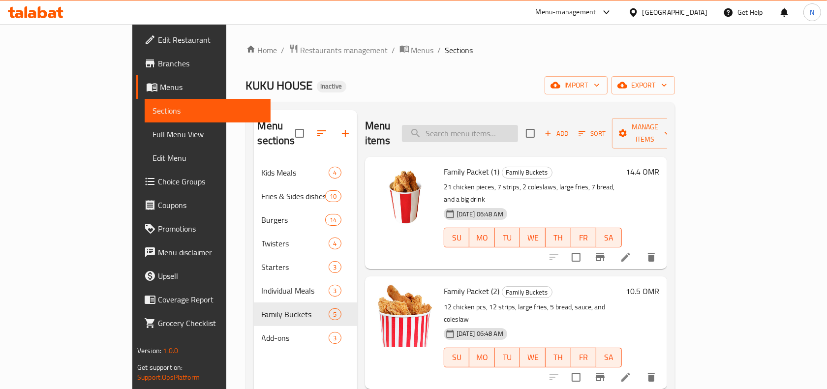
click at [518, 125] on input "search" at bounding box center [460, 133] width 116 height 17
paste input "Family Packet (5)"
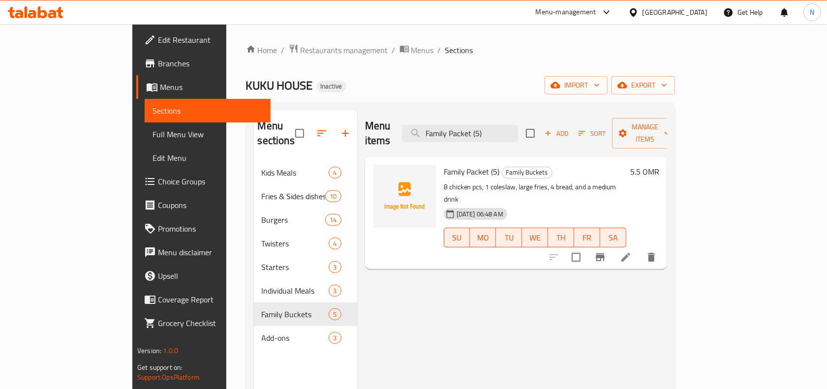
type input "Family Packet (5)"
click at [630, 253] on icon at bounding box center [625, 257] width 9 height 9
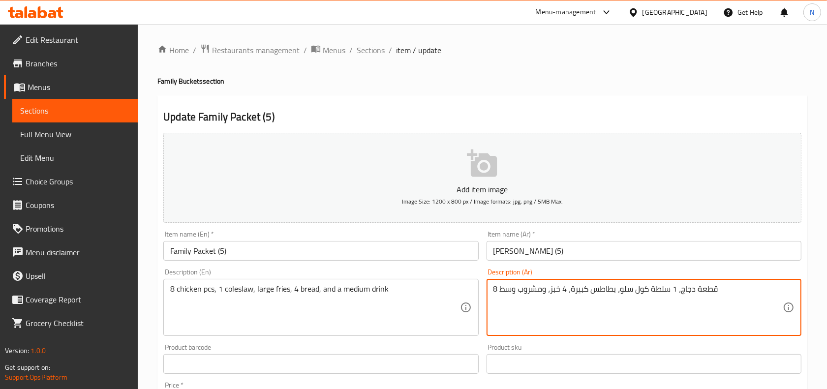
click at [658, 295] on textarea "8 قطعة دجاج، 1 سلطة كول سلو، بطاطس كبيرة، 4 خبز، ومشروب وسط" at bounding box center [637, 307] width 289 height 47
click at [596, 252] on input "[PERSON_NAME] (5)" at bounding box center [644, 251] width 315 height 20
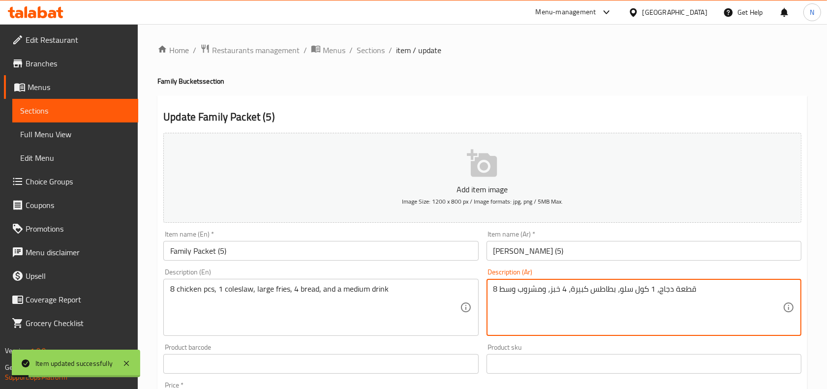
click at [594, 292] on textarea "8 قطعة دجاج، 1 كول سلو، بطاطس كبيرة، 4 خبز، ومشروب وسط" at bounding box center [637, 307] width 289 height 47
type textarea "8 قطعة دجاج، 1 كول سلو، بطاطس مقلية كبيرة، 4 خبز، ومشروب وسط"
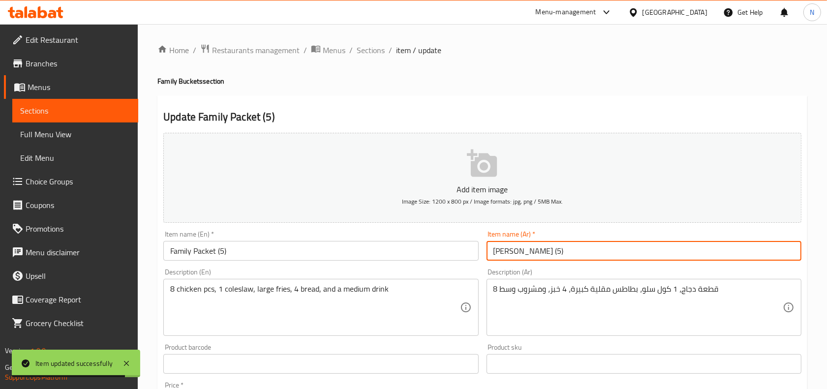
click at [588, 250] on input "[PERSON_NAME] (5)" at bounding box center [644, 251] width 315 height 20
click at [381, 47] on span "Sections" at bounding box center [371, 50] width 28 height 12
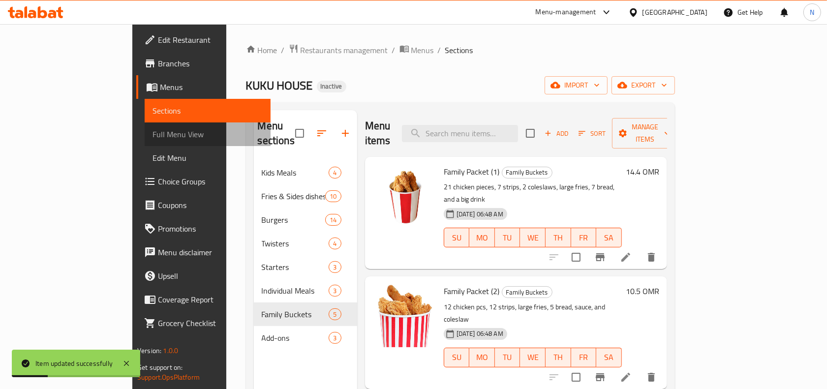
click at [152, 132] on span "Full Menu View" at bounding box center [207, 134] width 110 height 12
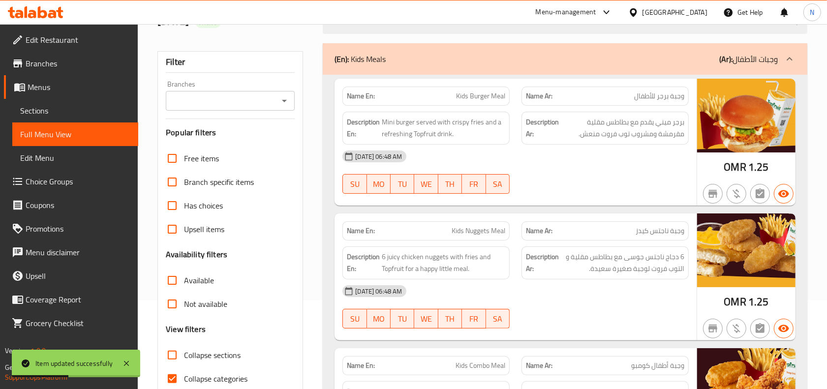
scroll to position [184, 0]
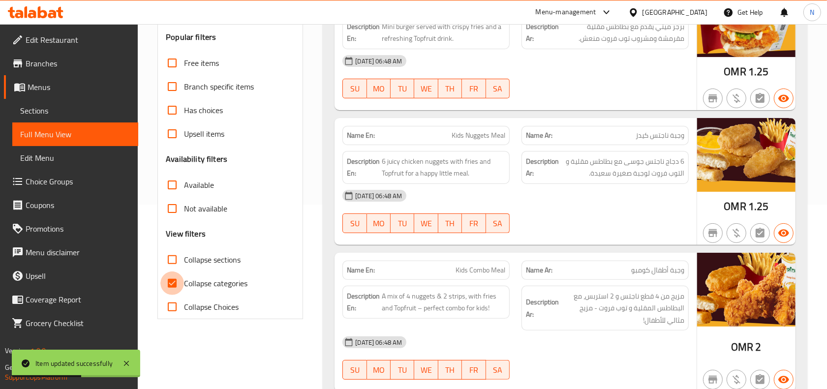
click at [176, 284] on input "Collapse categories" at bounding box center [172, 284] width 24 height 24
checkbox input "false"
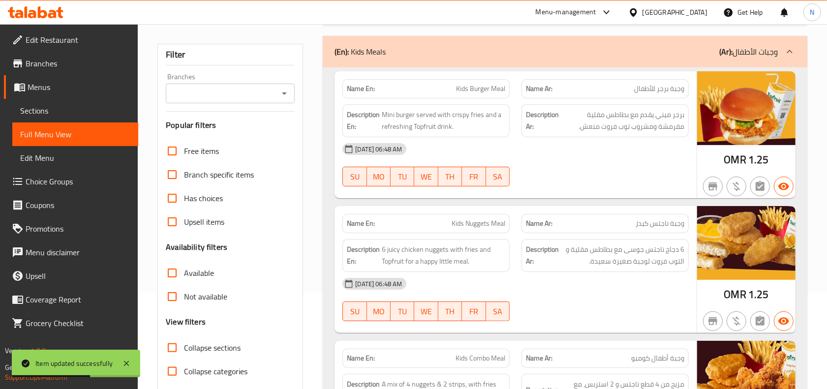
scroll to position [0, 0]
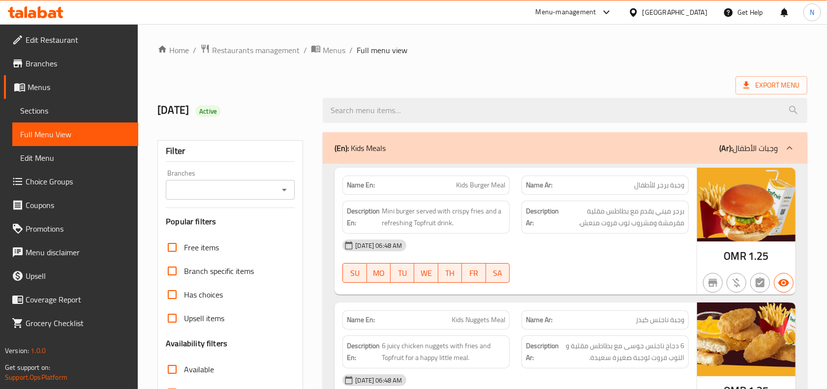
click at [384, 87] on div "Export Menu" at bounding box center [482, 85] width 650 height 18
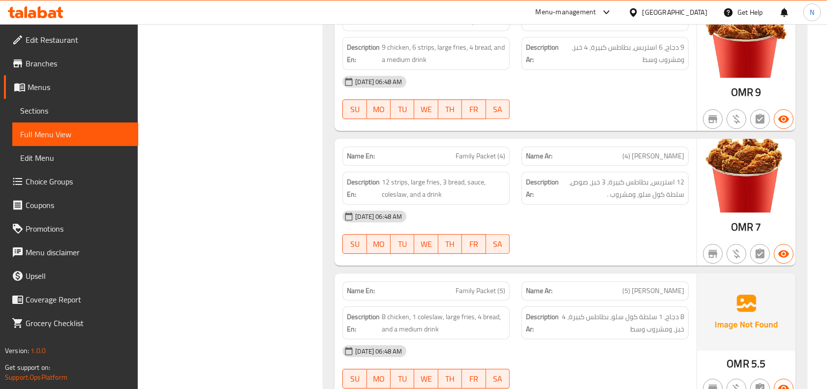
scroll to position [5926, 0]
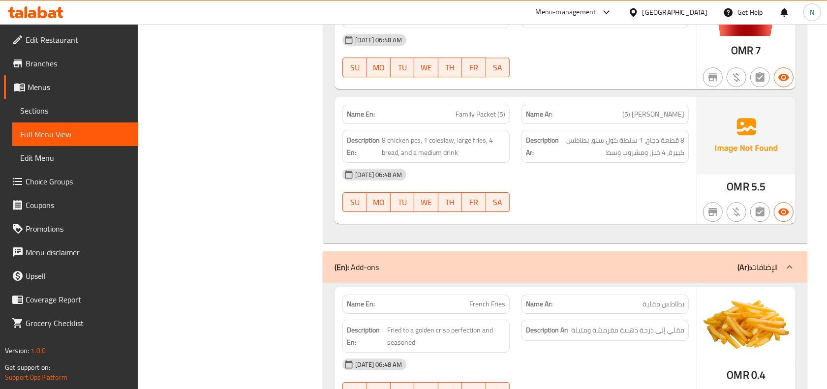
scroll to position [5997, 0]
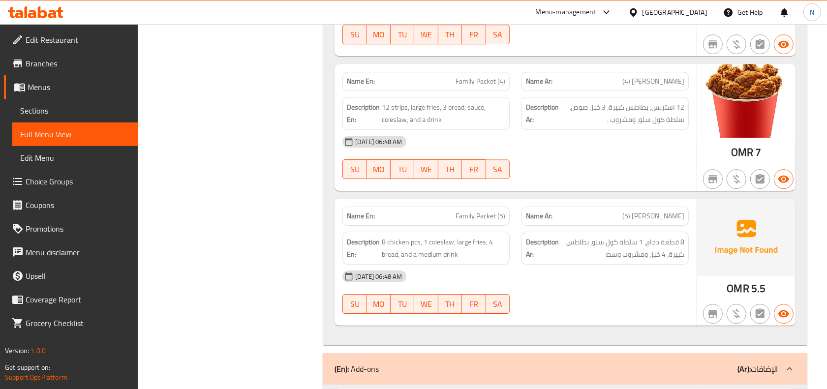
copy span "Family Packet (5)"
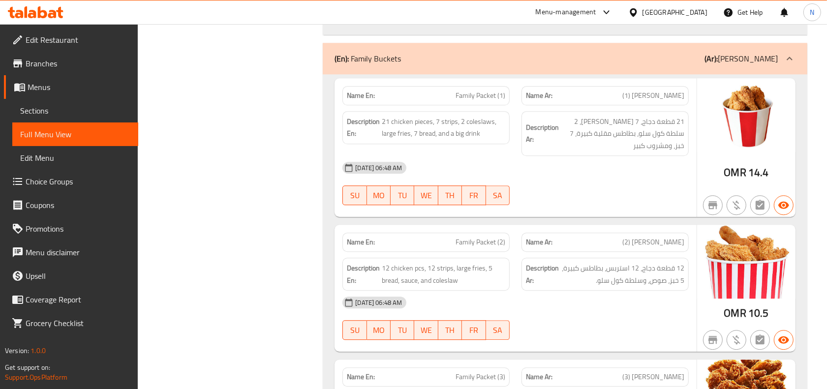
scroll to position [5628, 0]
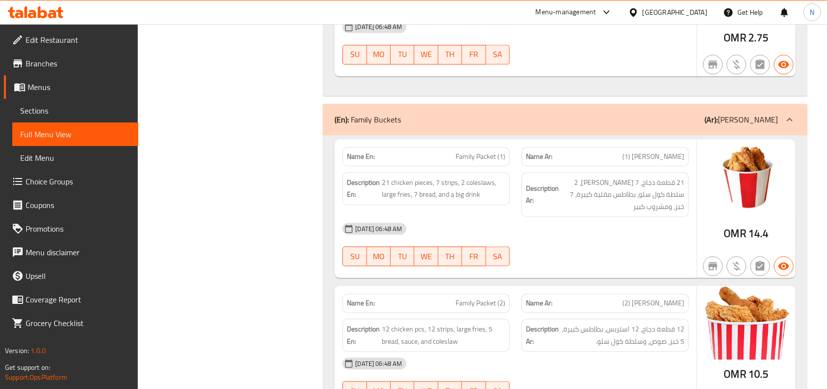
scroll to position [5505, 0]
copy span "Family Packet (2)"
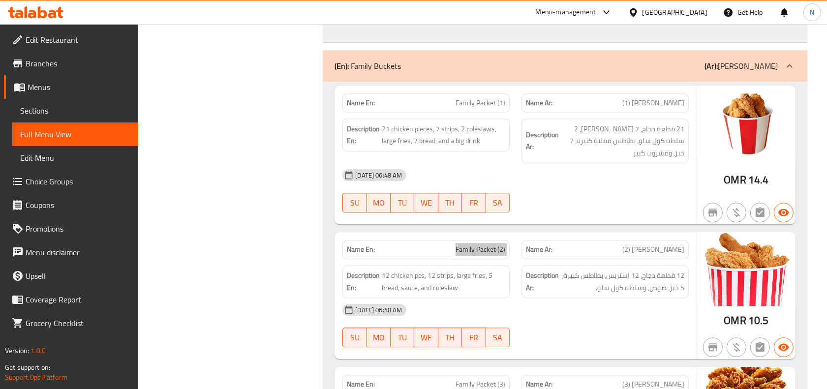
scroll to position [5628, 0]
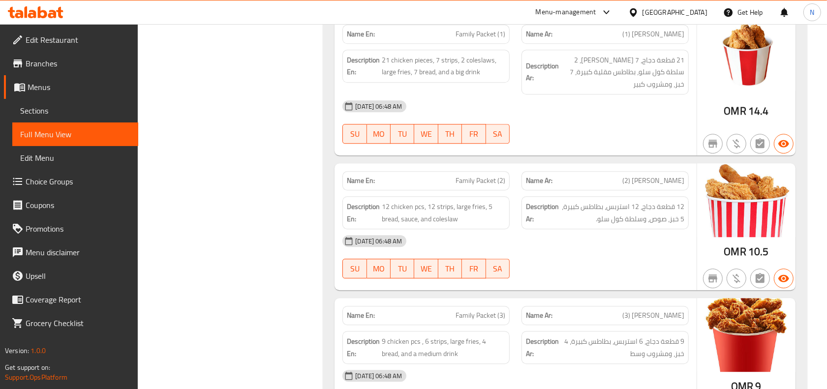
copy span "Family Packet (3)"
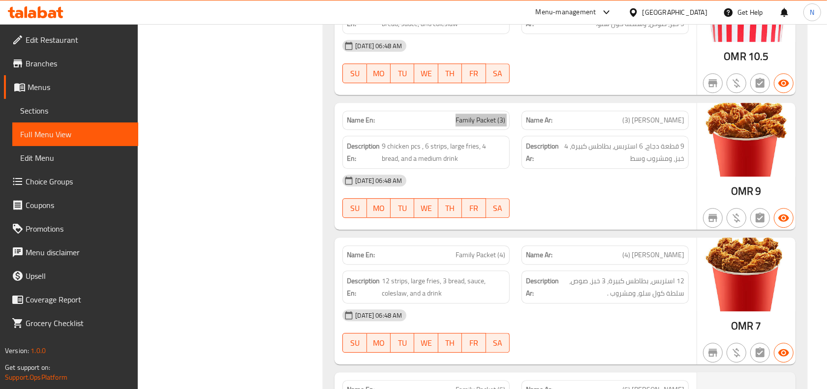
scroll to position [5812, 0]
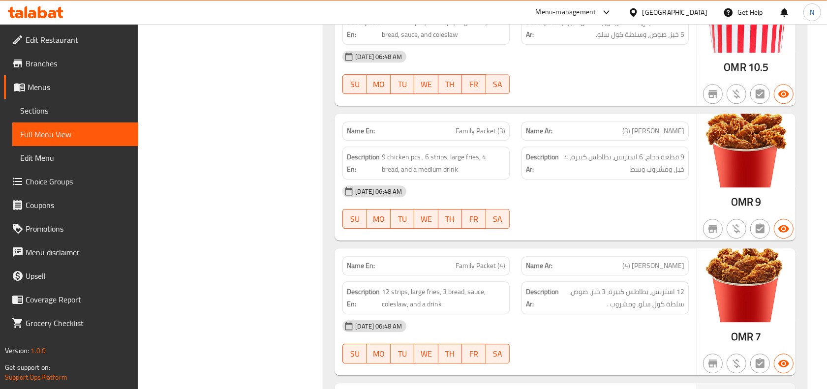
copy span "Family Packet (4)"
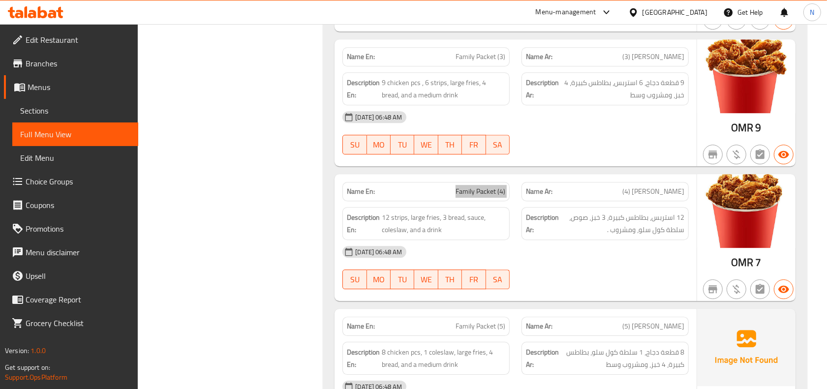
scroll to position [5997, 0]
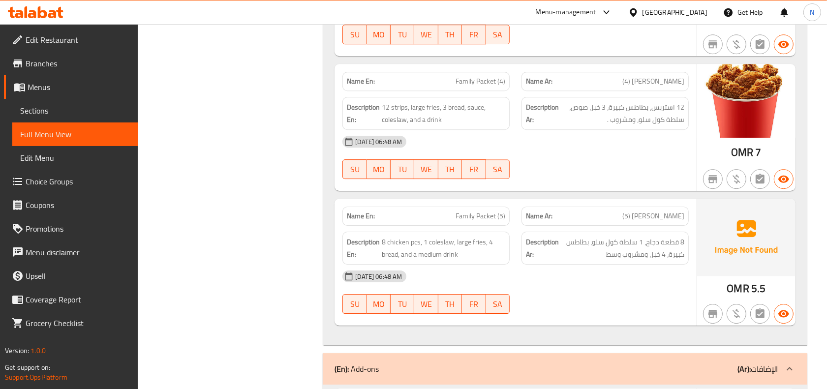
copy span "Family Packet (5)"
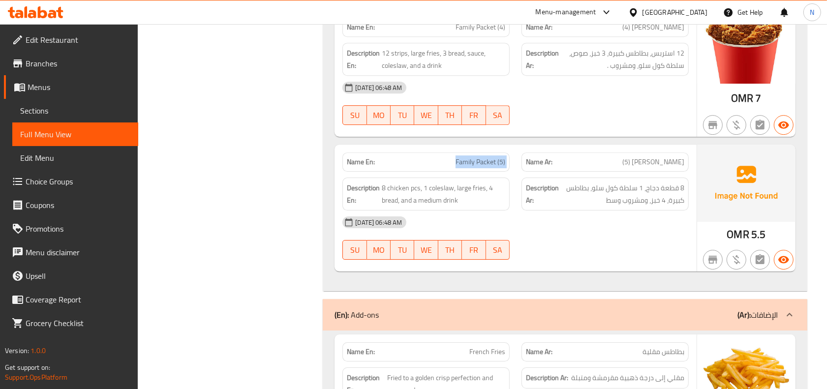
scroll to position [6120, 0]
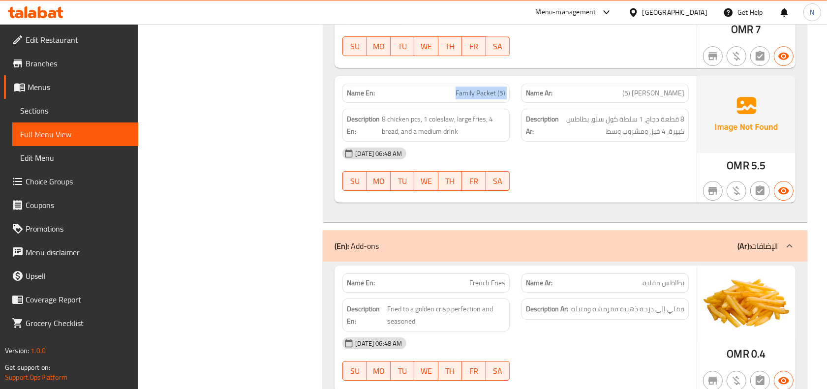
click at [68, 109] on span "Sections" at bounding box center [75, 111] width 110 height 12
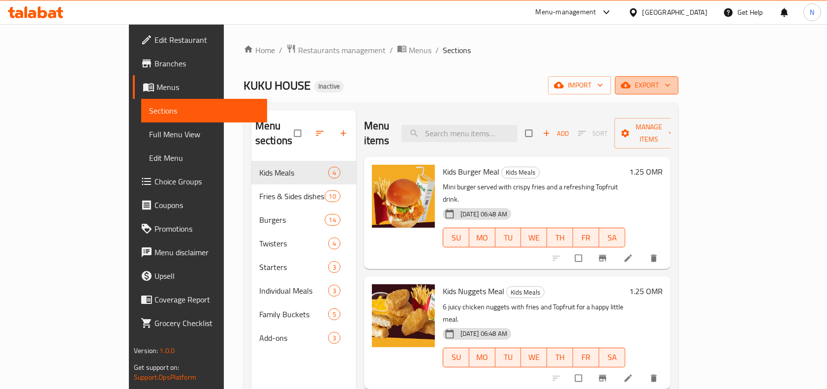
click at [670, 82] on span "export" at bounding box center [647, 85] width 48 height 12
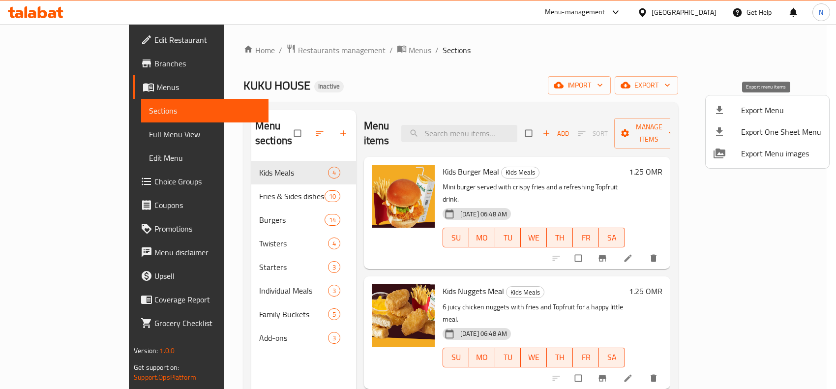
click at [744, 112] on span "Export Menu" at bounding box center [781, 110] width 80 height 12
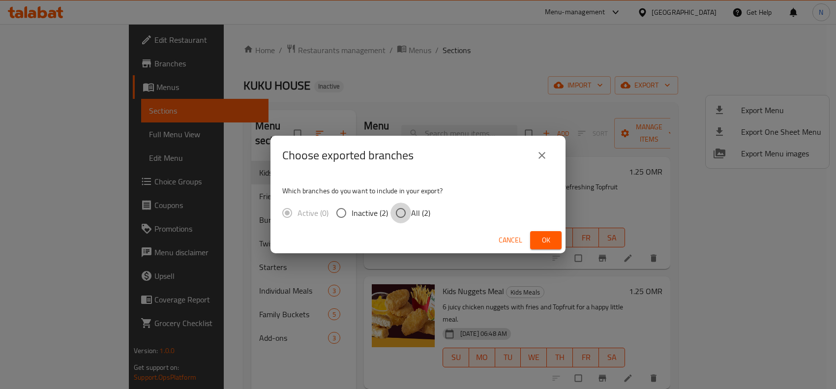
drag, startPoint x: 394, startPoint y: 219, endPoint x: 398, endPoint y: 214, distance: 6.6
click at [396, 217] on input "All (2)" at bounding box center [401, 213] width 21 height 21
radio input "true"
click at [549, 237] on span "Ok" at bounding box center [546, 240] width 16 height 12
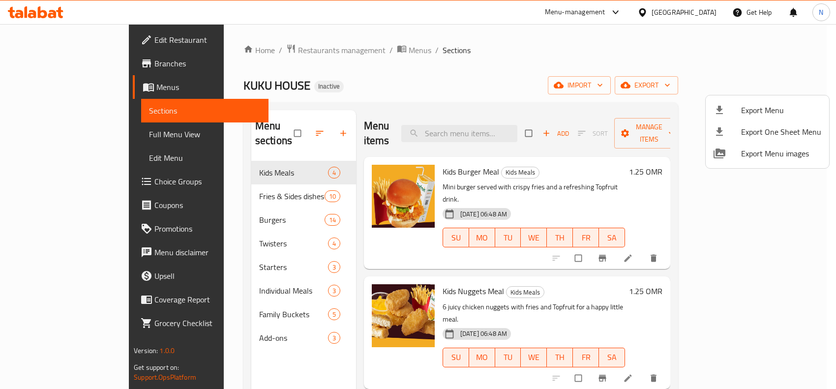
click at [256, 170] on div at bounding box center [418, 194] width 836 height 389
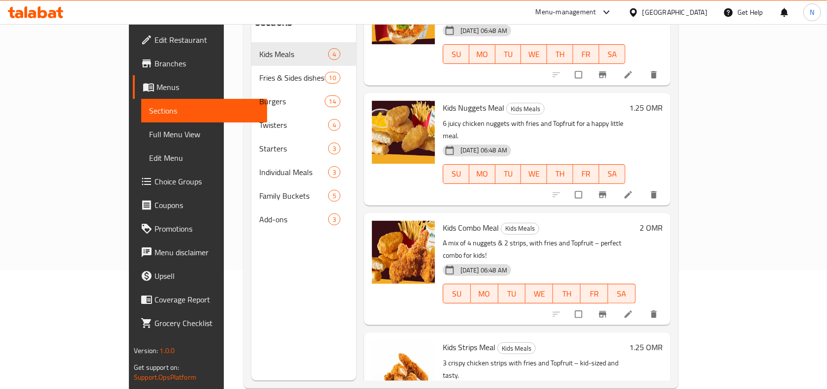
scroll to position [138, 0]
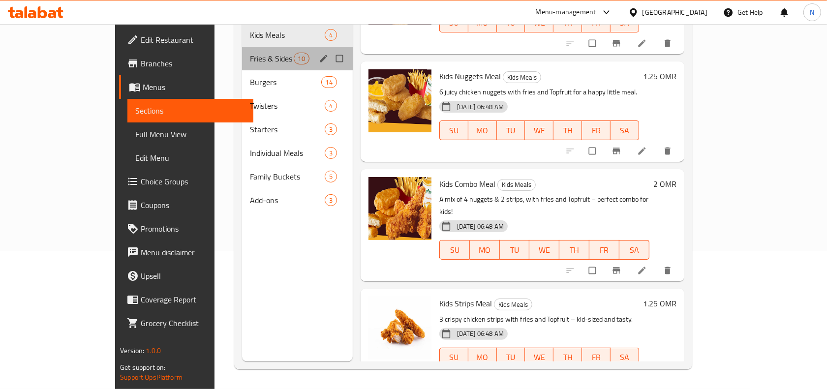
click at [250, 53] on div "Fries & Sides dishes 10" at bounding box center [297, 59] width 111 height 24
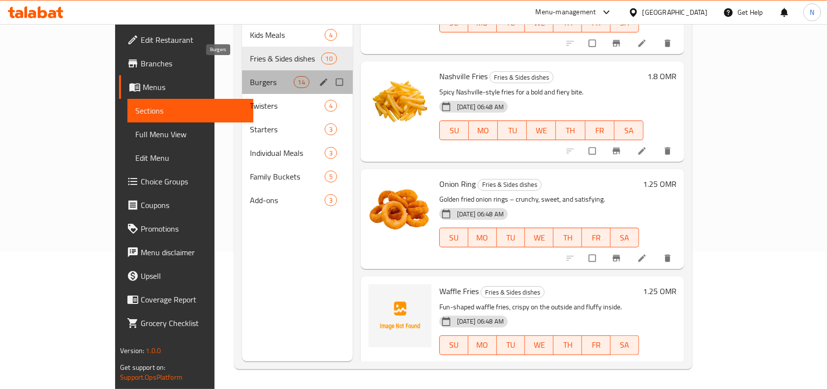
click at [250, 76] on span "Burgers" at bounding box center [271, 82] width 43 height 12
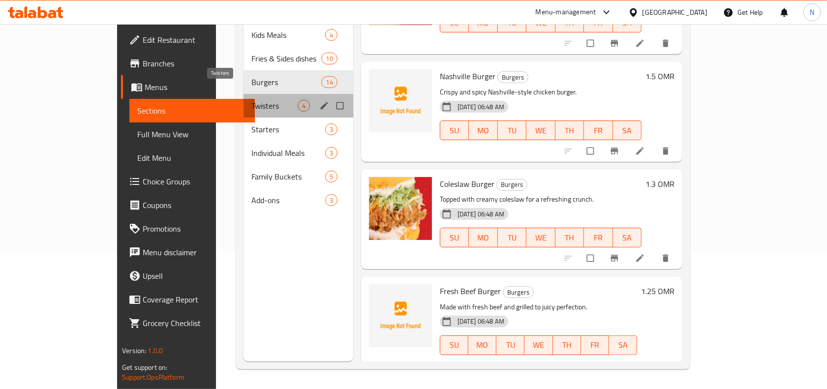
click at [251, 100] on span "Twisters" at bounding box center [274, 106] width 46 height 12
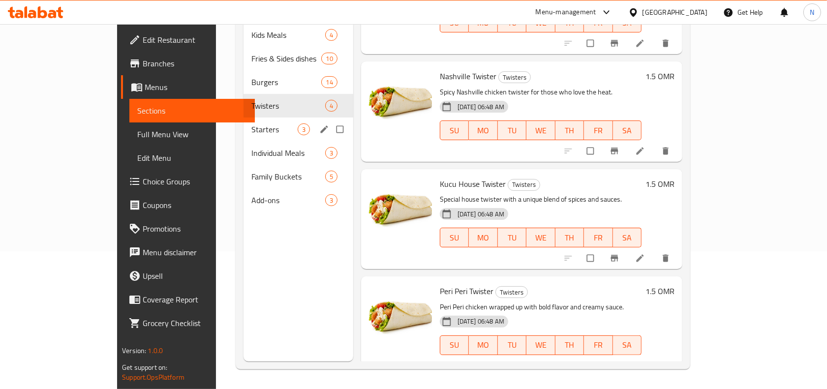
click at [243, 123] on div "Starters 3" at bounding box center [298, 130] width 110 height 24
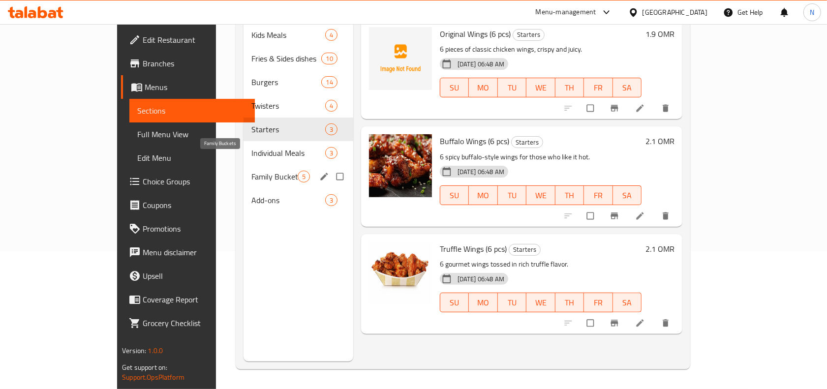
click at [251, 171] on span "Family Buckets" at bounding box center [274, 177] width 46 height 12
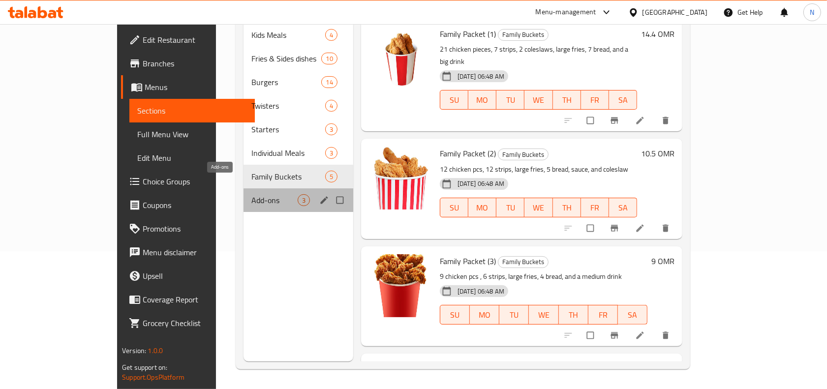
click at [251, 194] on span "Add-ons" at bounding box center [274, 200] width 46 height 12
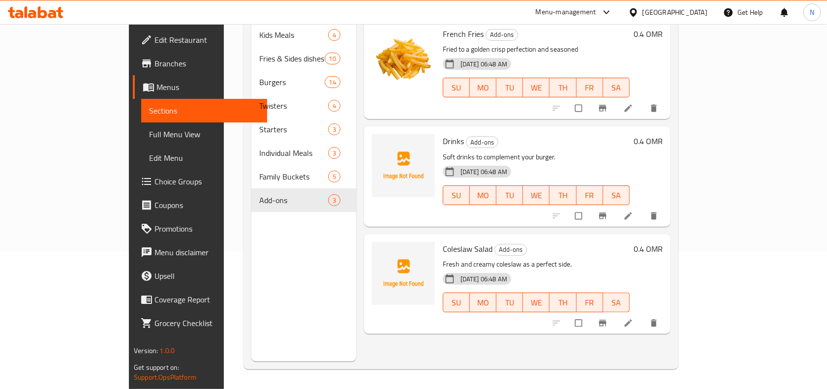
scroll to position [138, 0]
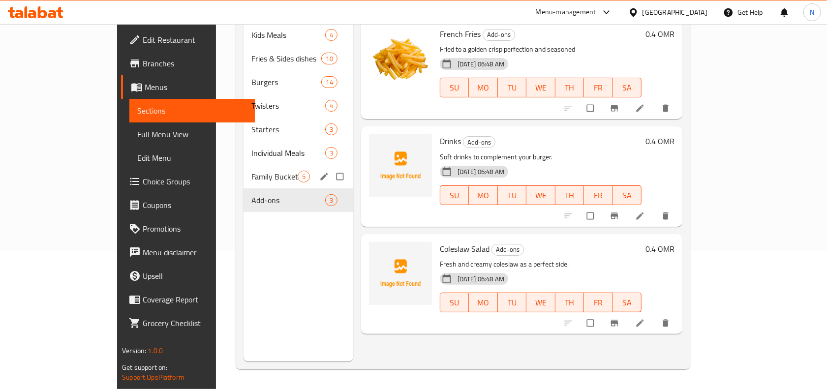
click at [243, 165] on div "Family Buckets 5" at bounding box center [298, 177] width 110 height 24
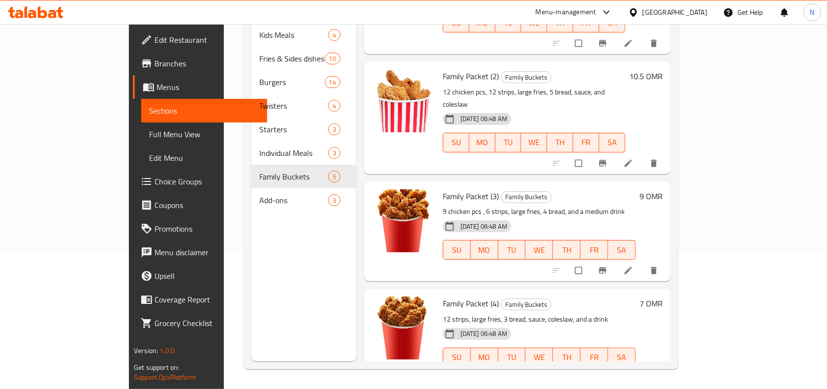
scroll to position [172, 0]
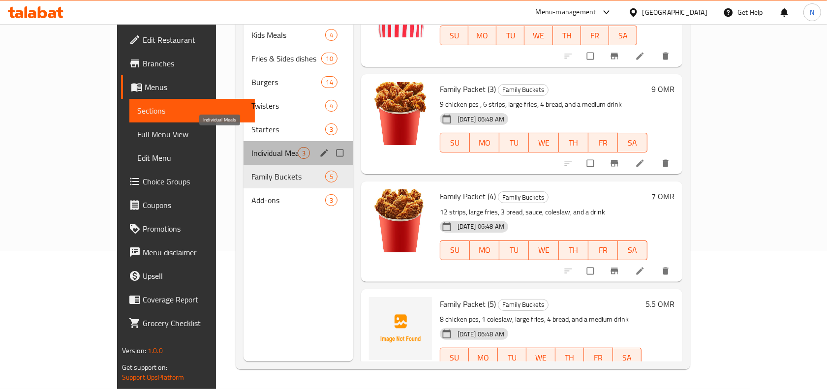
click at [251, 147] on span "Individual Meals" at bounding box center [274, 153] width 46 height 12
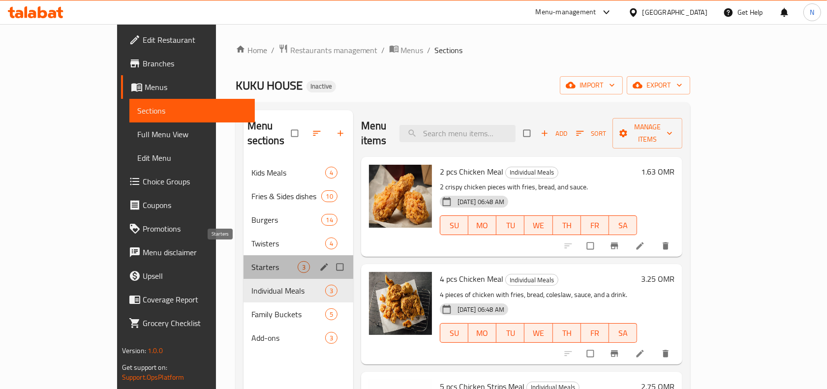
click at [251, 261] on span "Starters" at bounding box center [274, 267] width 46 height 12
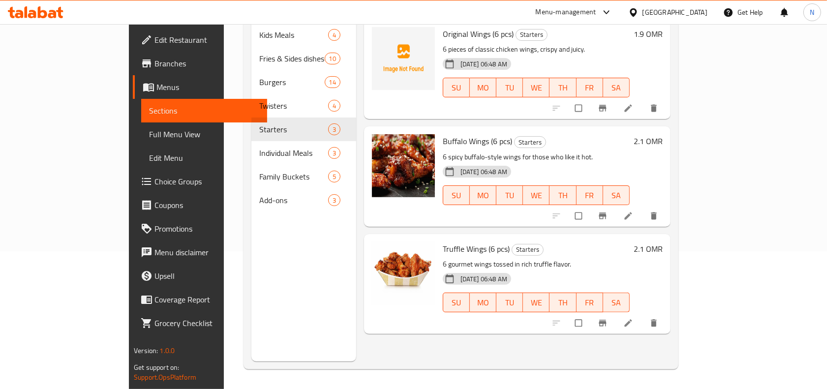
scroll to position [138, 0]
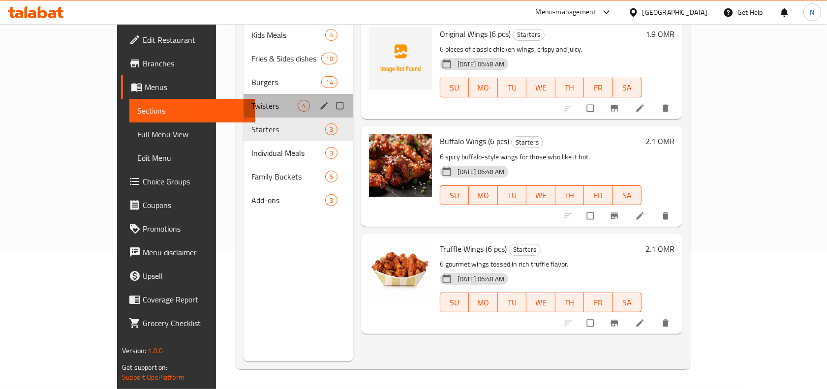
click at [243, 94] on div "Twisters 4" at bounding box center [298, 106] width 110 height 24
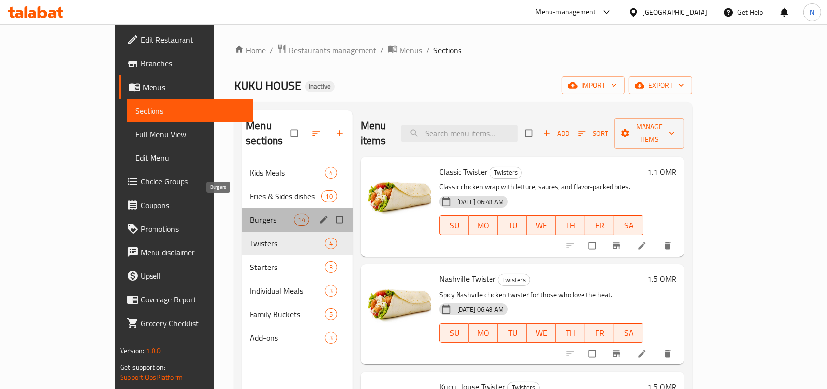
click at [250, 214] on span "Burgers" at bounding box center [271, 220] width 43 height 12
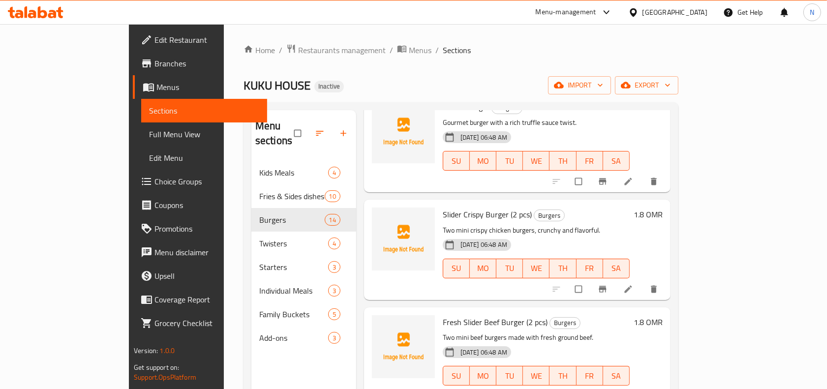
scroll to position [138, 0]
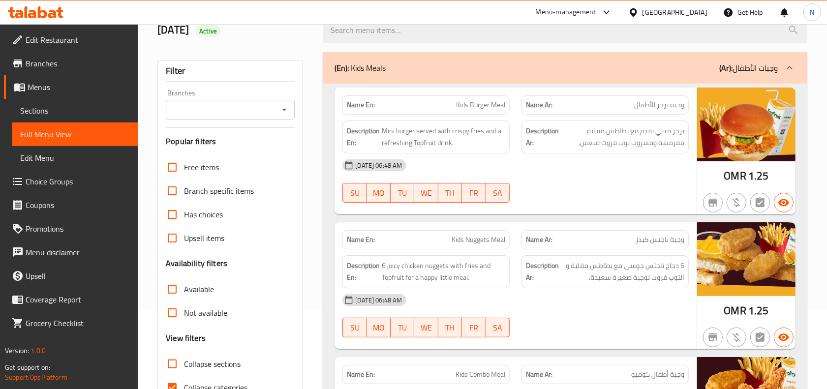
scroll to position [184, 0]
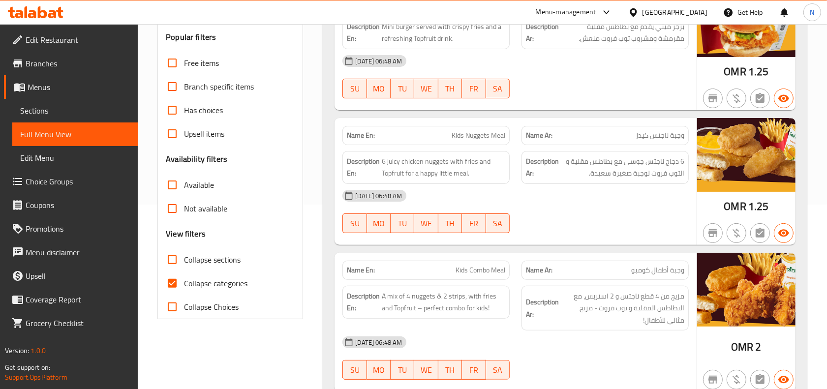
click at [190, 285] on span "Collapse categories" at bounding box center [215, 283] width 63 height 12
click at [184, 285] on input "Collapse categories" at bounding box center [172, 284] width 24 height 24
checkbox input "false"
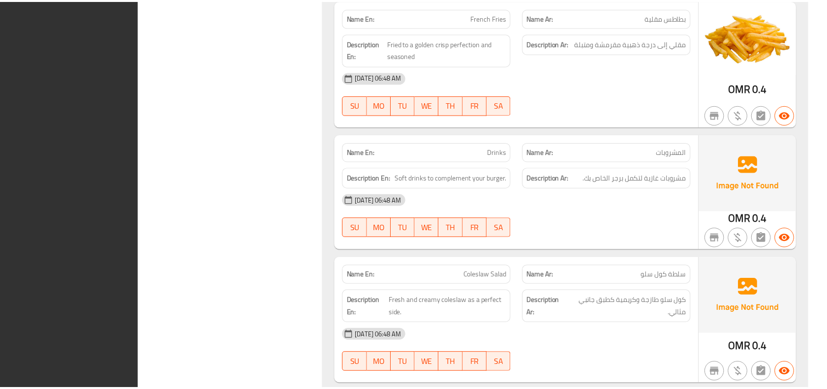
scroll to position [6427, 0]
